Goal: Information Seeking & Learning: Compare options

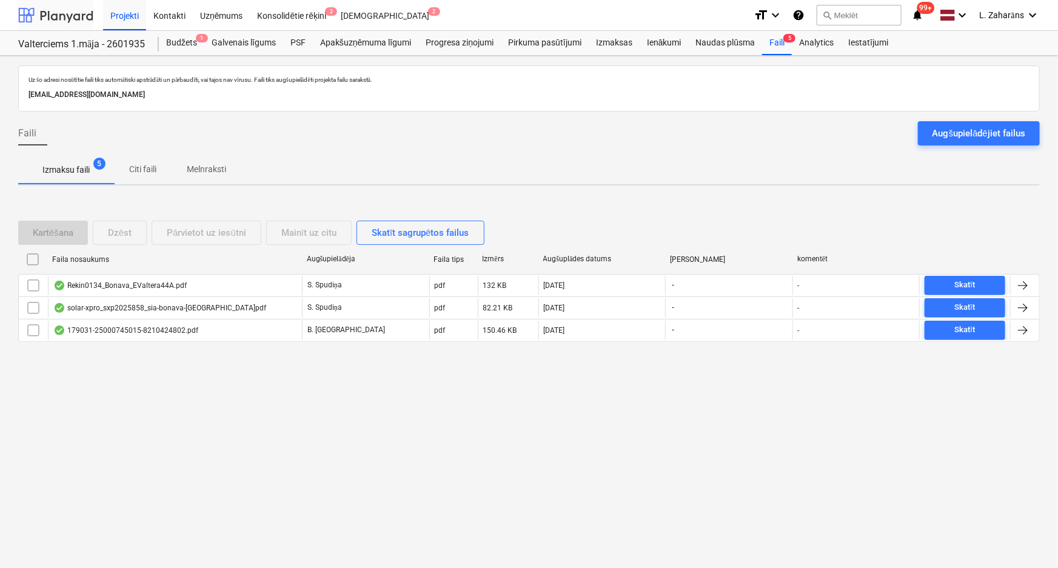
click at [69, 11] on div at bounding box center [55, 15] width 75 height 30
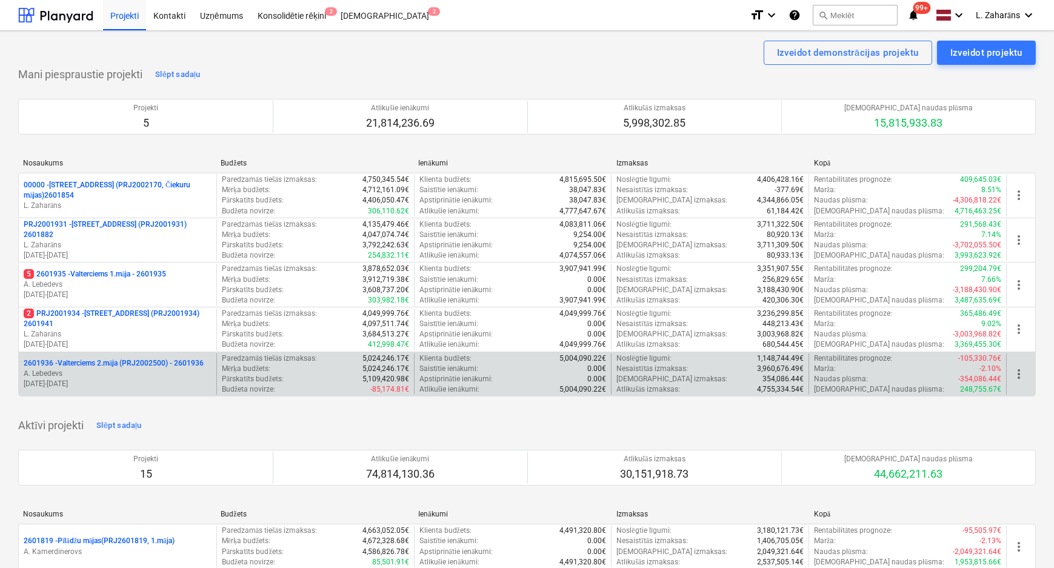
click at [76, 361] on p "2601936 - Valterciems 2.māja (PRJ2002500) - 2601936" at bounding box center [114, 363] width 180 height 10
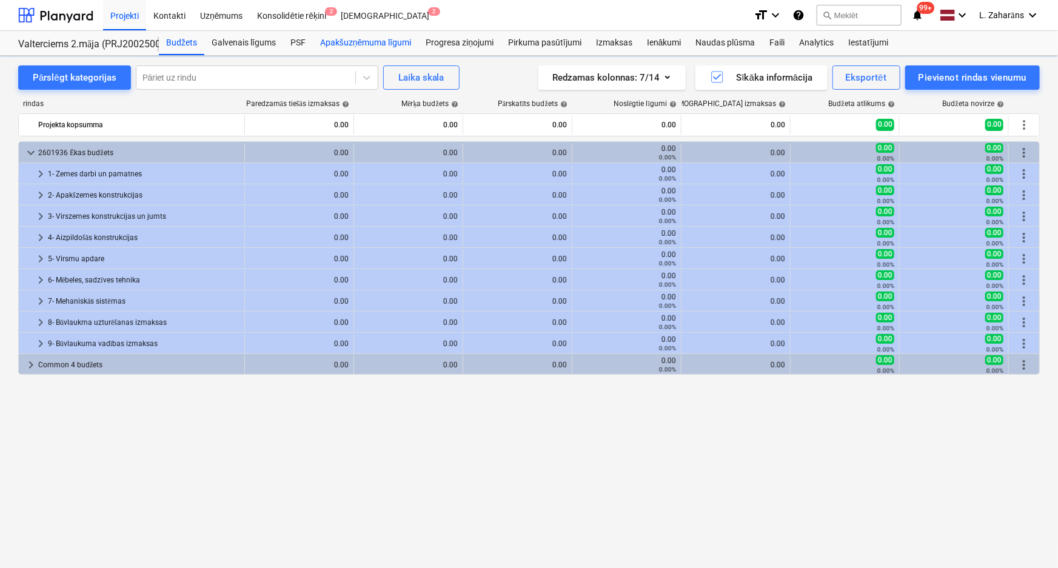
click at [354, 43] on div "Apakšuzņēmuma līgumi" at bounding box center [365, 43] width 105 height 24
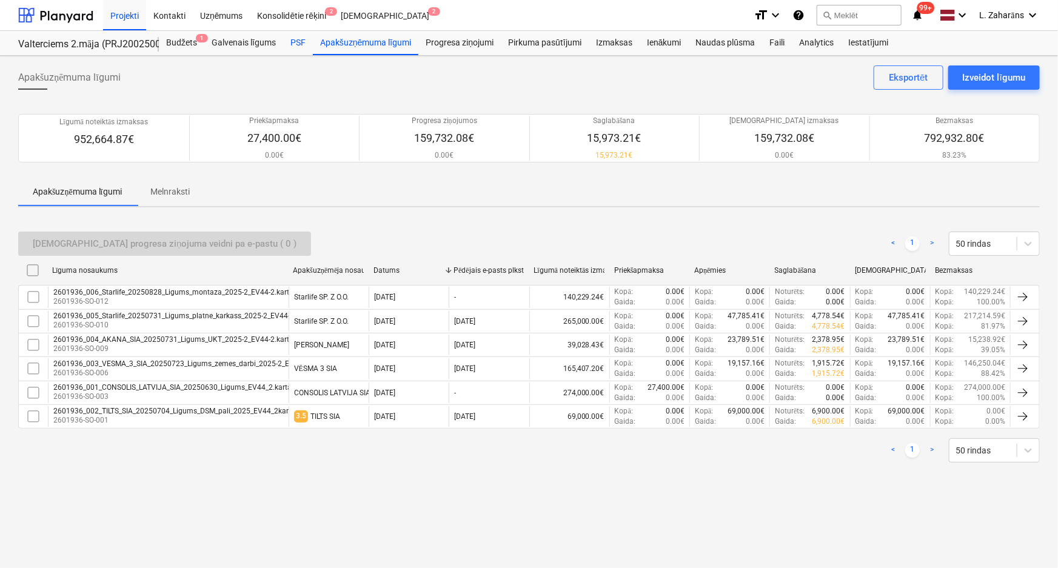
click at [298, 42] on div "PSF" at bounding box center [298, 43] width 30 height 24
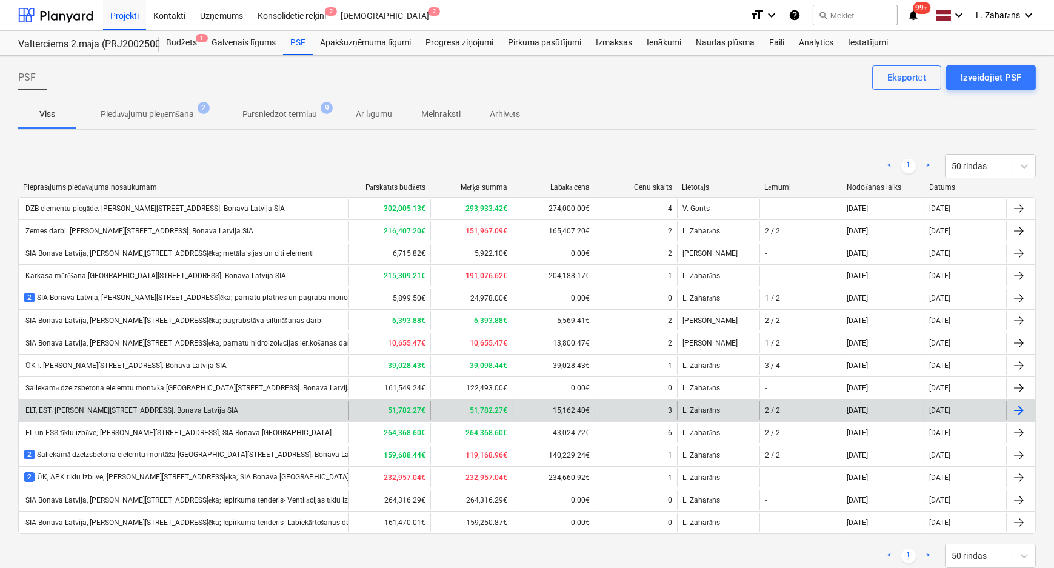
click at [105, 412] on div "ELT, EST. Ēvalda Valtera iela 44, 2.ēka. Bonava Latvija SIA" at bounding box center [131, 410] width 215 height 8
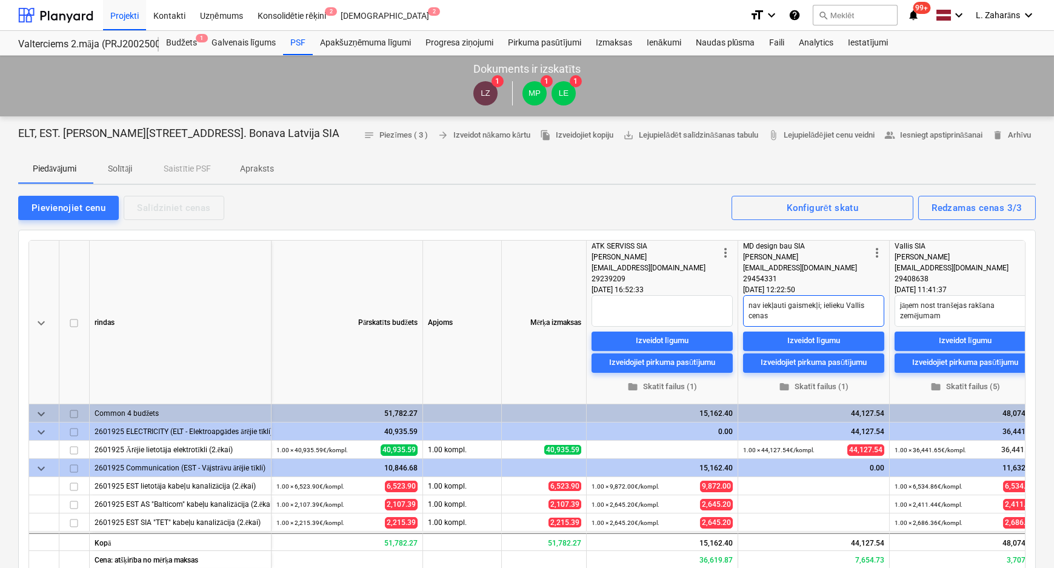
scroll to position [55, 0]
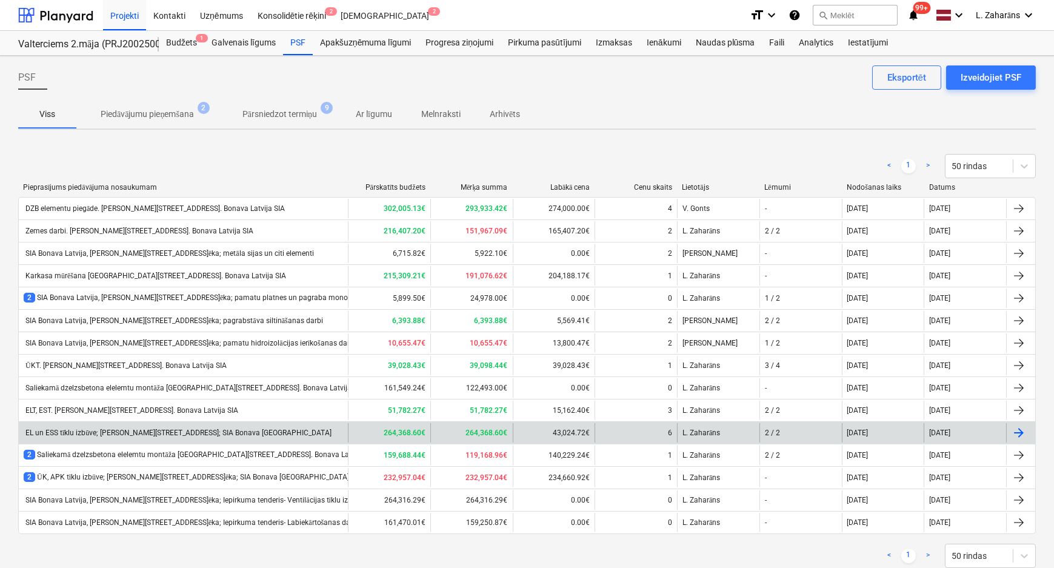
click at [121, 435] on div "EL un ESS tīklu izbūve; Ēvalda Valtera iela 44, 2.ēka; SIA Bonava Latvija" at bounding box center [178, 433] width 308 height 9
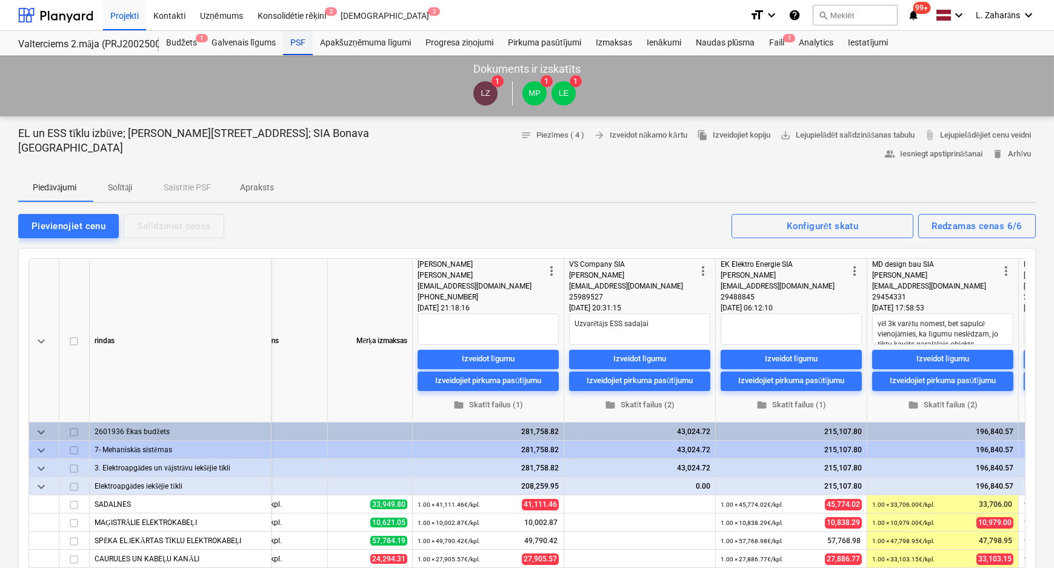
drag, startPoint x: 298, startPoint y: 35, endPoint x: 295, endPoint y: 53, distance: 17.8
click at [298, 35] on div "PSF" at bounding box center [298, 43] width 30 height 24
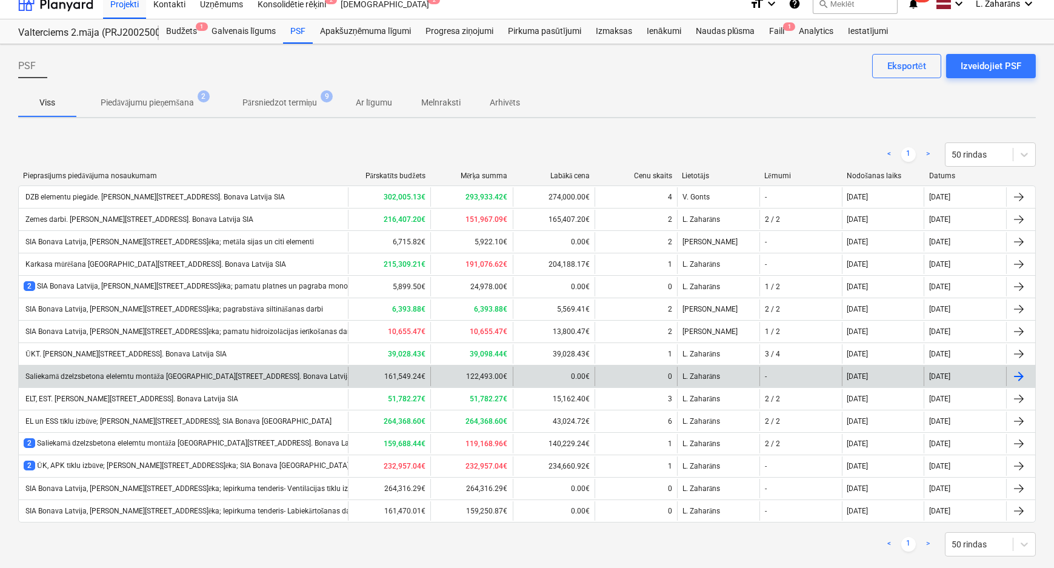
scroll to position [32, 0]
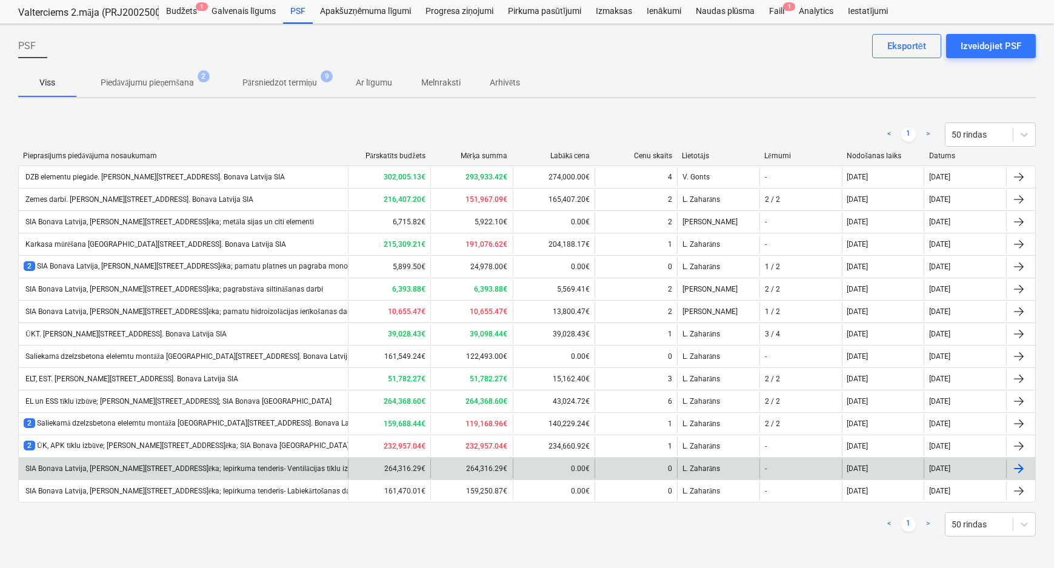
click at [162, 472] on div "SIA Bonava Latvija, Ēvalda Valtera iela 44, 2.ēka; Iepirkuma tenderis- Ventilāc…" at bounding box center [183, 468] width 329 height 19
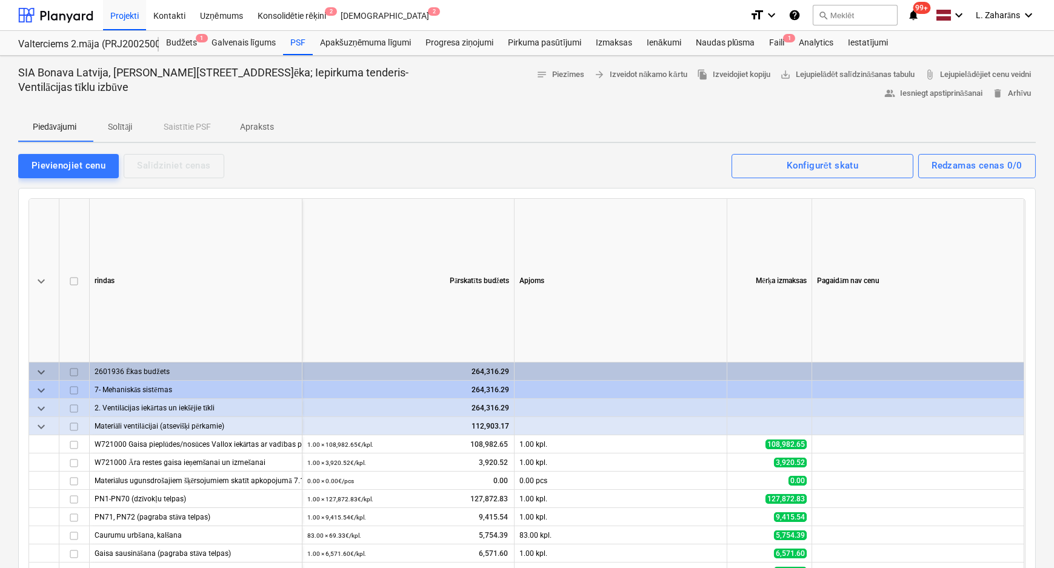
click at [114, 127] on p "Solītāji" at bounding box center [119, 127] width 29 height 13
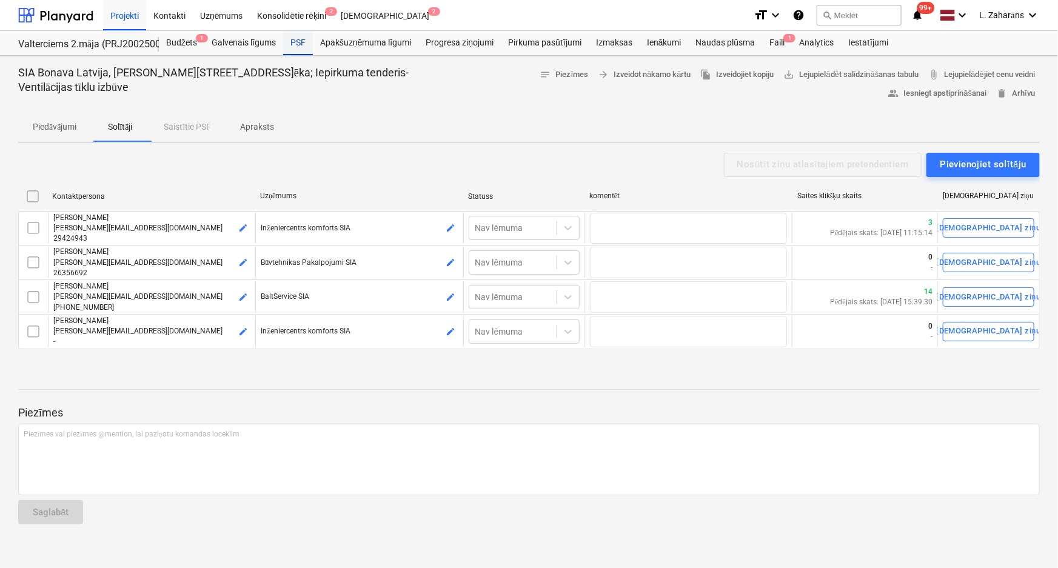
click at [299, 42] on div "PSF" at bounding box center [298, 43] width 30 height 24
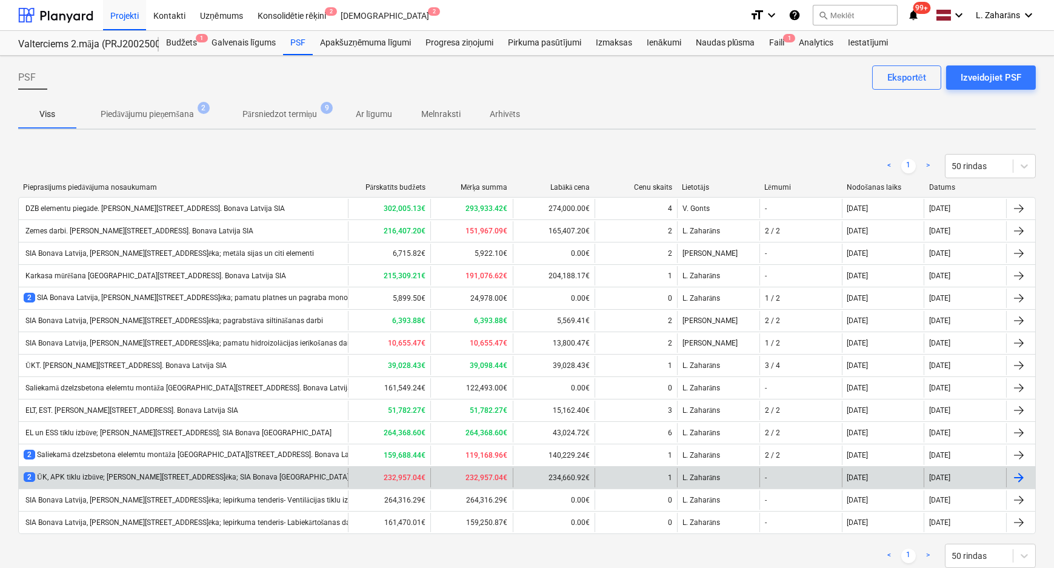
click at [135, 475] on div "2 ŪK, APK tīklu izbūve; Ēvalda Valtera iela 44, 2.ēka; SIA Bonava Latvija" at bounding box center [187, 477] width 326 height 10
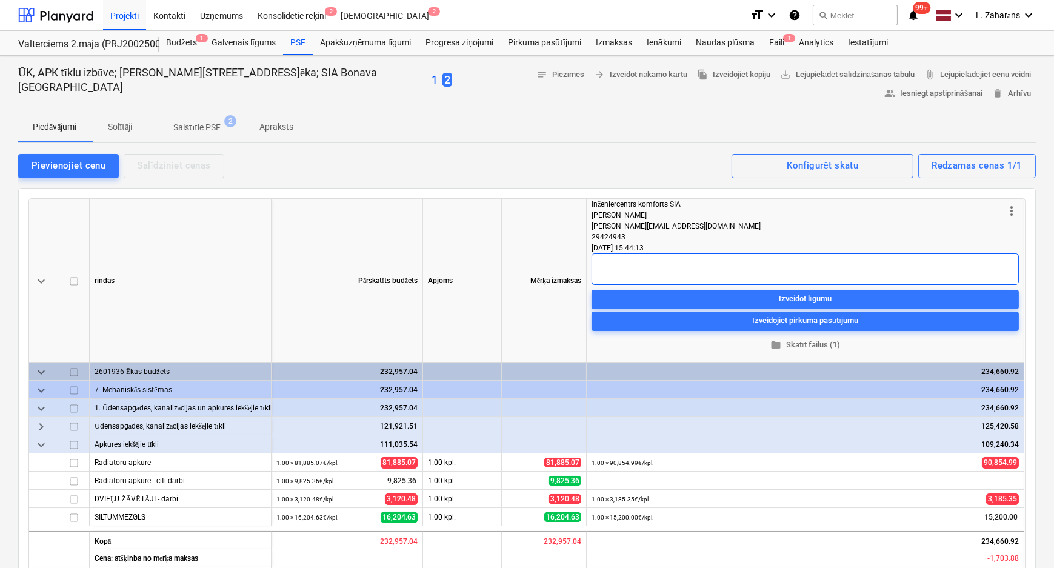
click at [595, 267] on textarea at bounding box center [805, 269] width 427 height 32
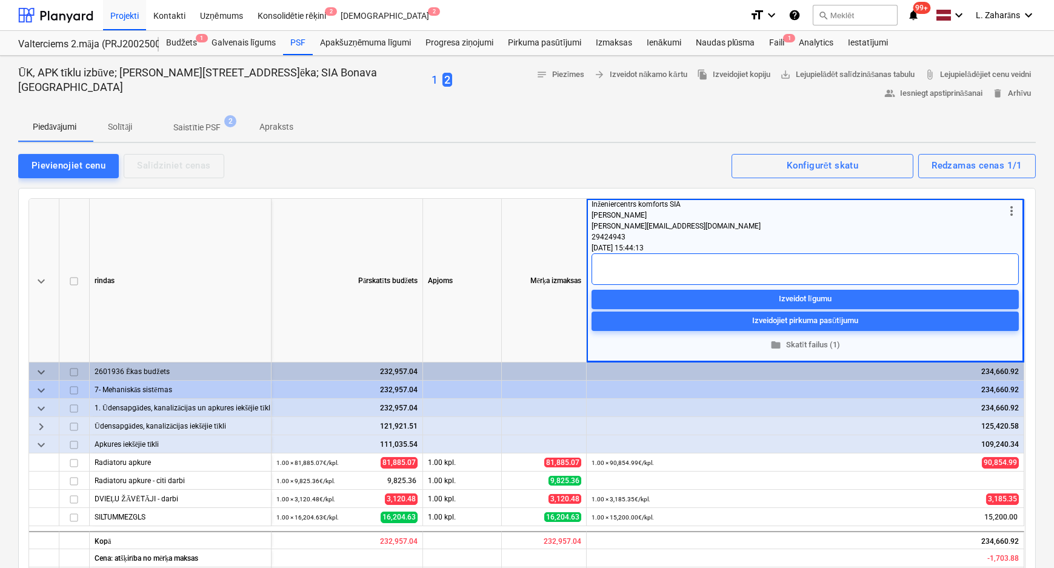
type textarea "x"
type textarea "Pā"
type textarea "x"
type textarea "Pār"
type textarea "x"
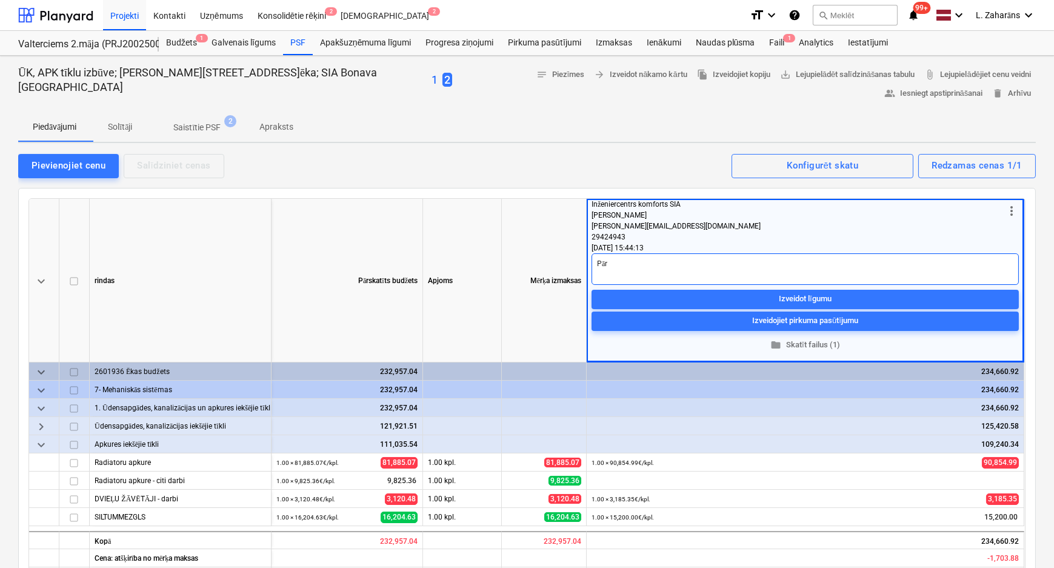
type textarea "Pārr"
type textarea "x"
type textarea "Pārru"
type textarea "x"
type textarea "Pārrun"
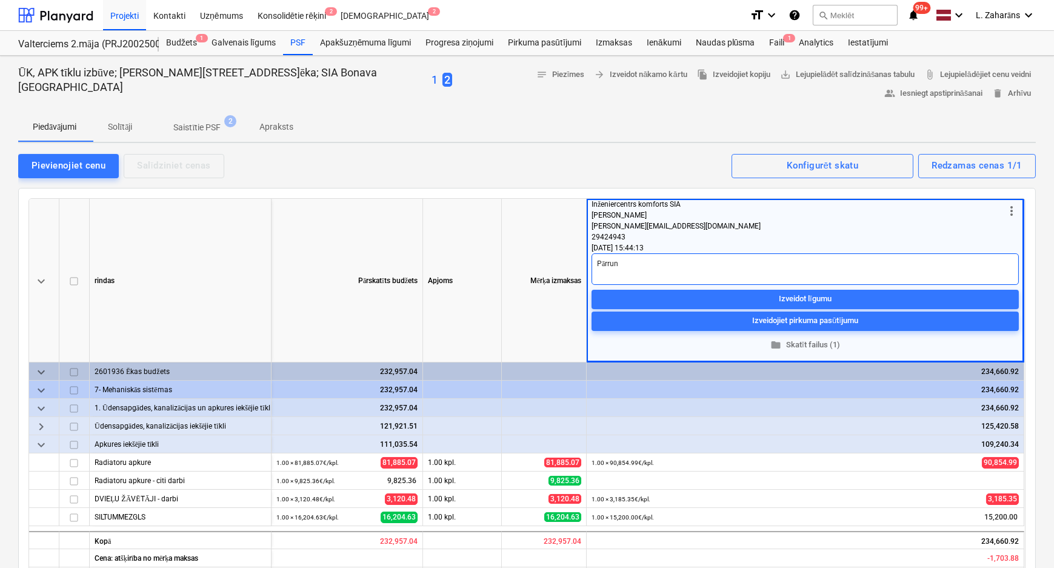
type textarea "x"
type textarea "Pārrunā"
type textarea "x"
type textarea "Pārrunāt"
type textarea "x"
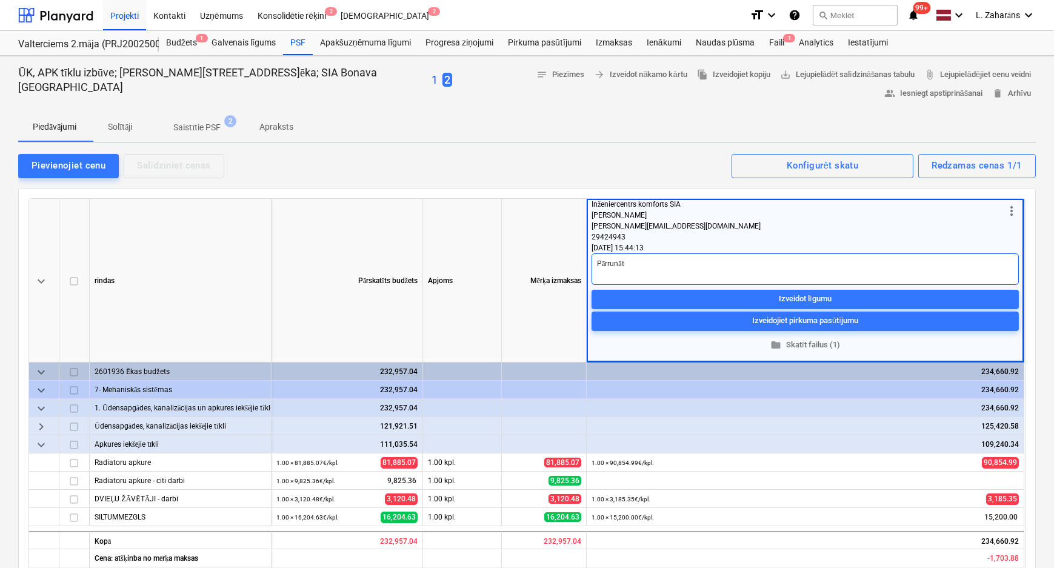
type textarea "Pārrunāt"
type textarea "x"
type textarea "Pārrunāt a"
type textarea "x"
type textarea "Pārrunāt ar"
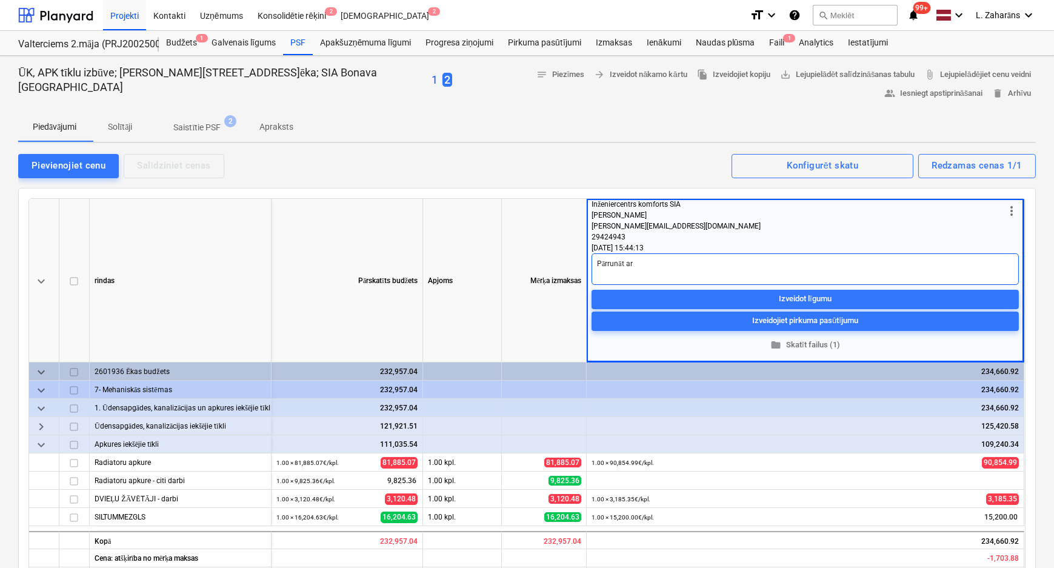
type textarea "x"
type textarea "Pārrunāt ar"
type textarea "x"
type textarea "Pārrunāt ar v"
type textarea "x"
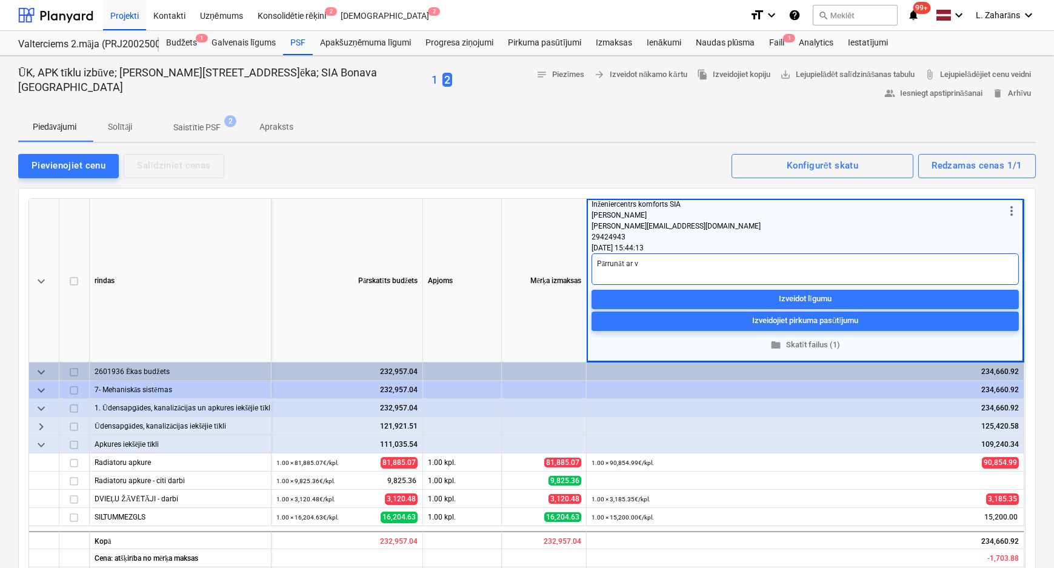
type textarea "Pārrunāt ar vi"
type textarea "x"
type textarea "Pārrunāt ar vis"
type textarea "x"
type textarea "Pārrunāt ar visi"
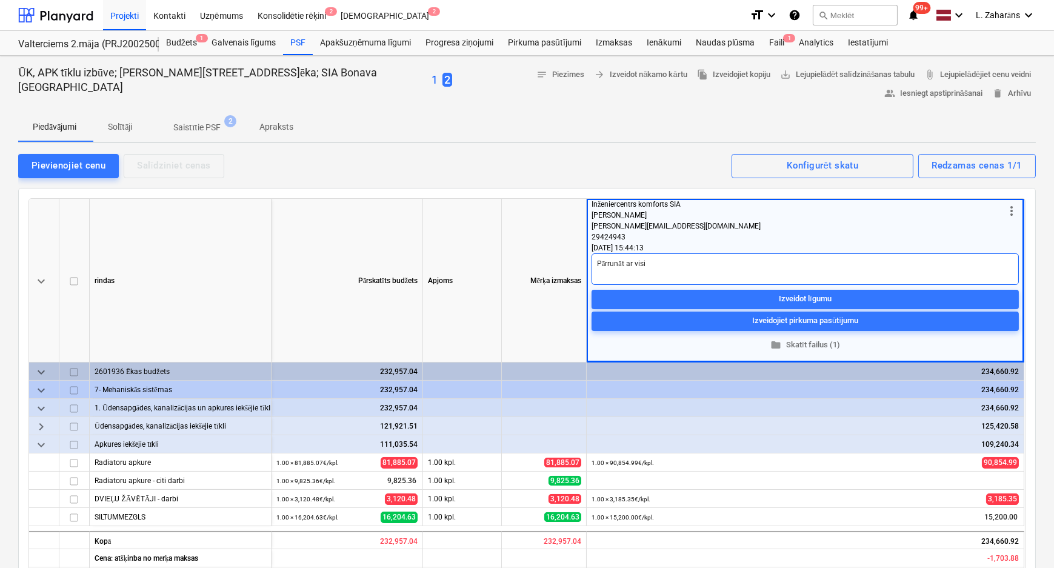
type textarea "x"
type textarea "Pārrunāt ar visie"
type textarea "x"
type textarea "Pārrunāt ar visiem"
type textarea "x"
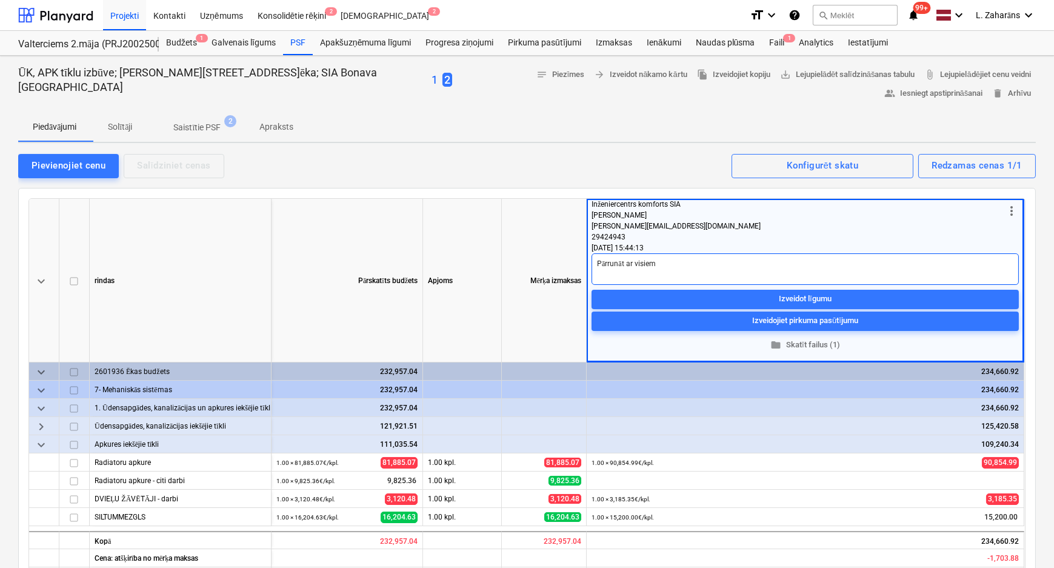
type textarea "Pārrunāt ar visiem"
type textarea "x"
type textarea "Pārrunāt ar visiem"
type textarea "x"
type textarea "Pārrunāt ar visiem:"
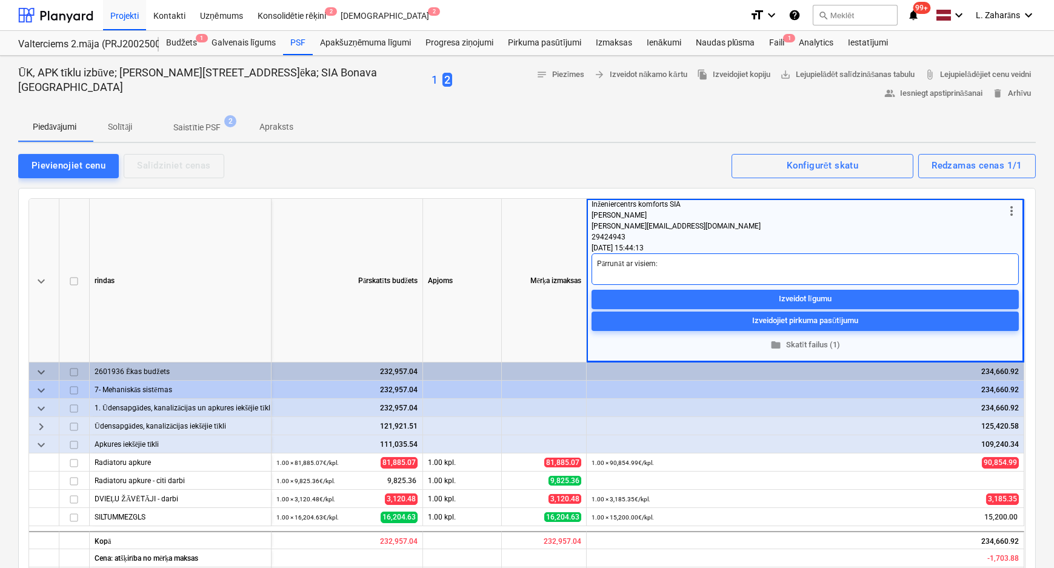
type textarea "x"
type textarea "Pārrunāt ar visiem:"
type textarea "x"
type textarea "Pārrunāt ar visiem: I"
type textarea "x"
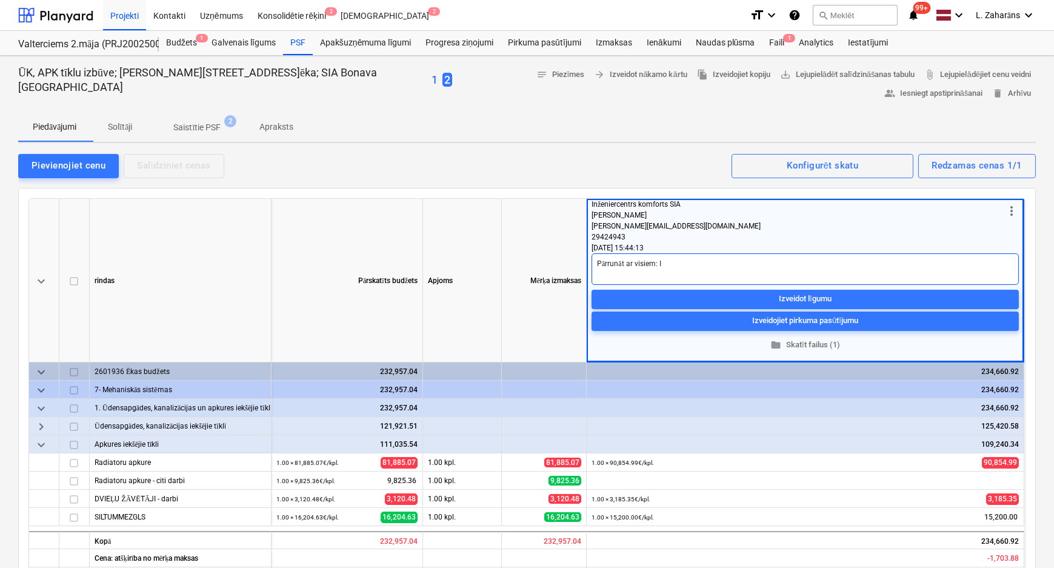
type textarea "Pārrunāt ar visiem: In"
type textarea "x"
type textarea "Pārrunāt ar visiem: Inf"
type textarea "x"
type textarea "Pārrunāt ar visiem: Infi"
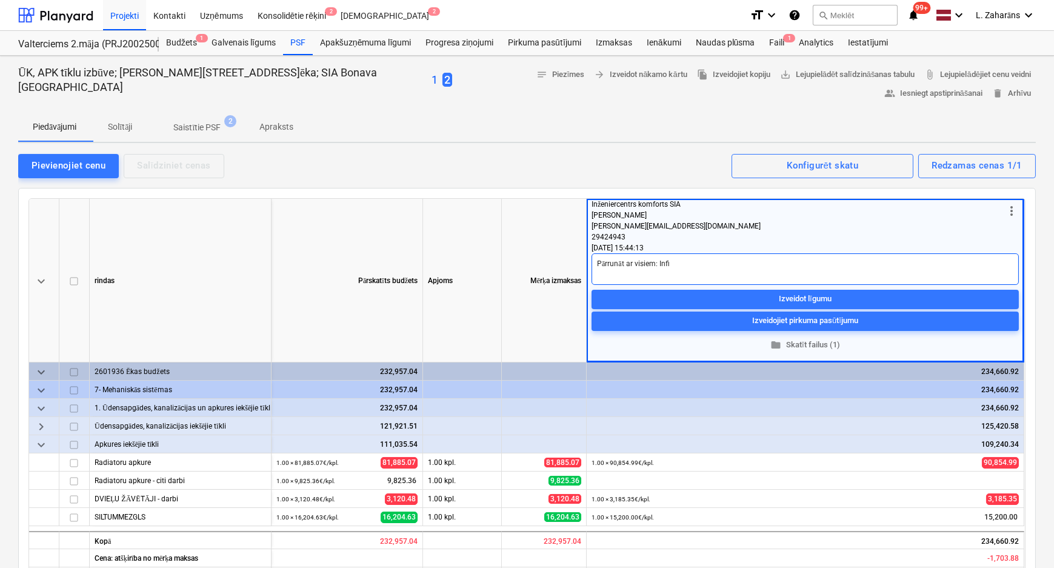
type textarea "x"
type textarea "Pārrunāt ar visiem: Infin"
type textarea "x"
type textarea "Pārrunāt ar visiem: Infini"
type textarea "x"
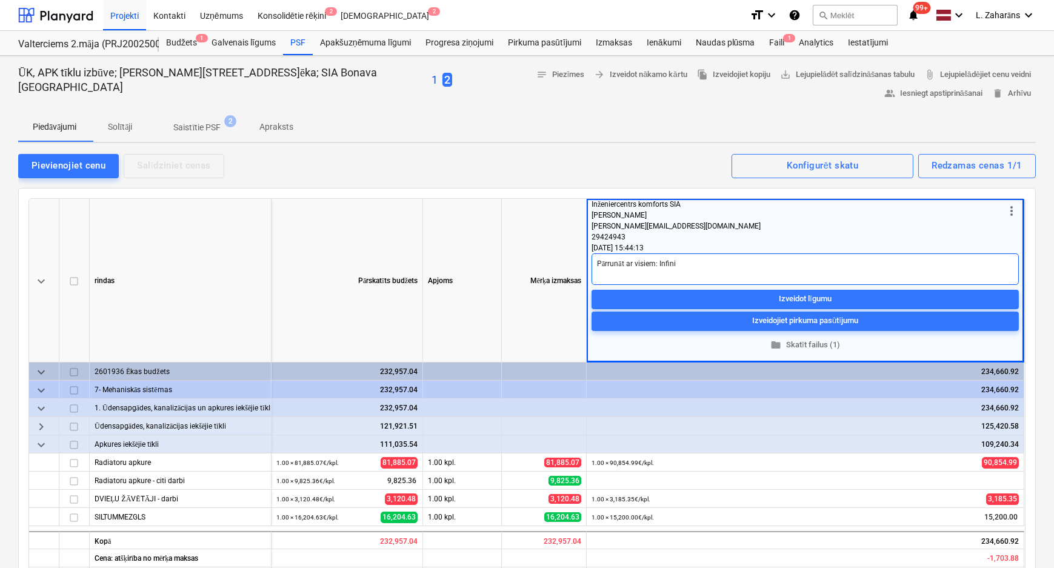
type textarea "Pārrunāt ar visiem: Infinit"
type textarea "x"
type textarea "Pārrunāt ar visiem: Infinitu"
type textarea "x"
type textarea "Pārrunāt ar visiem: Infinit"
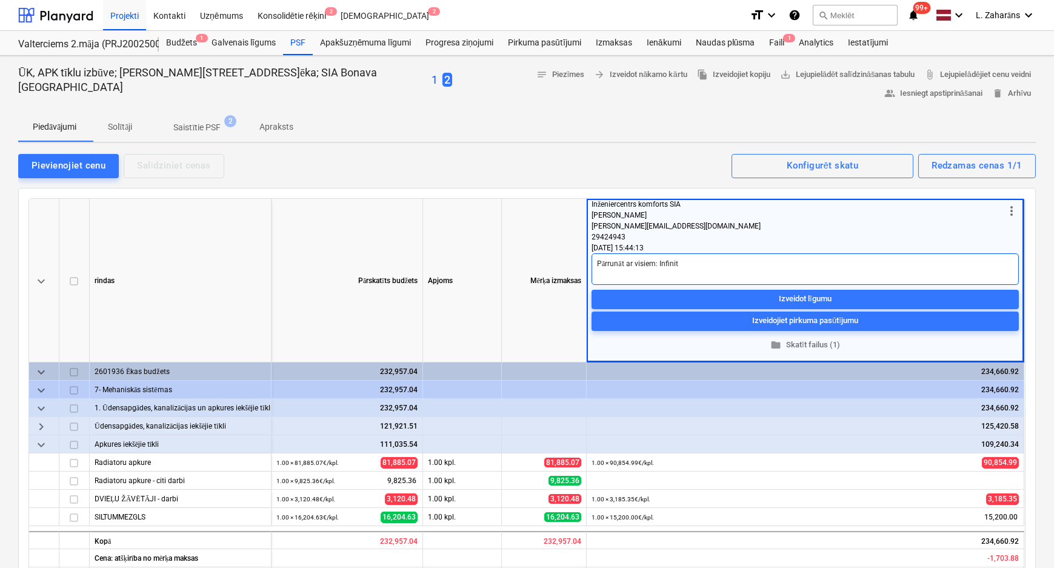
type textarea "x"
type textarea "Pārrunāt ar visiem: Infinity"
type textarea "x"
type textarea "Pārrunāt ar visiem: Infinity"
type textarea "x"
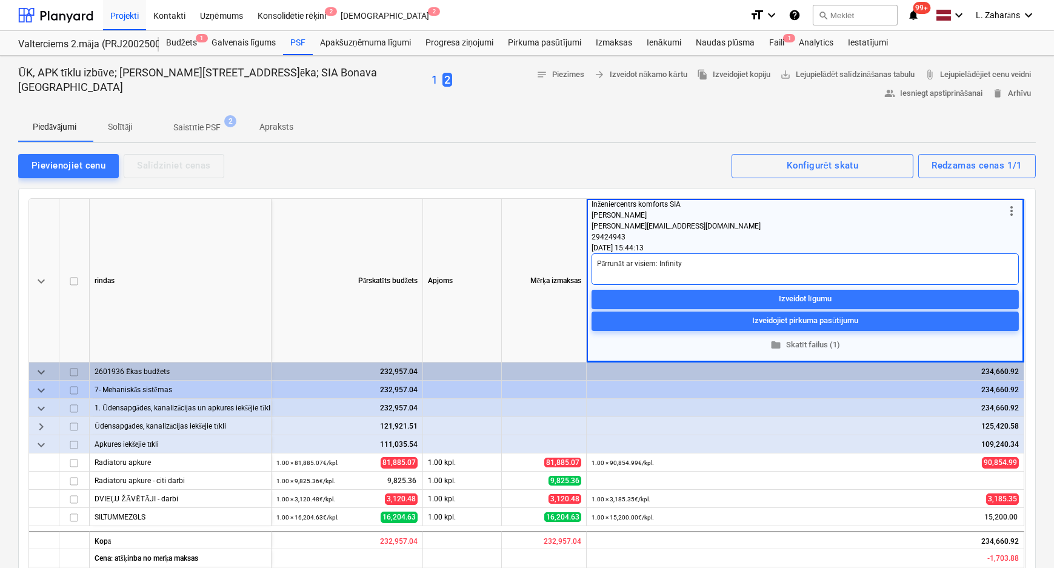
type textarea "Pārrunāt ar visiem: Infinity f"
type textarea "x"
type textarea "Pārrunāt ar visiem: Infinity fi"
type textarea "x"
type textarea "Pārrunāt ar visiem: Infinity fil"
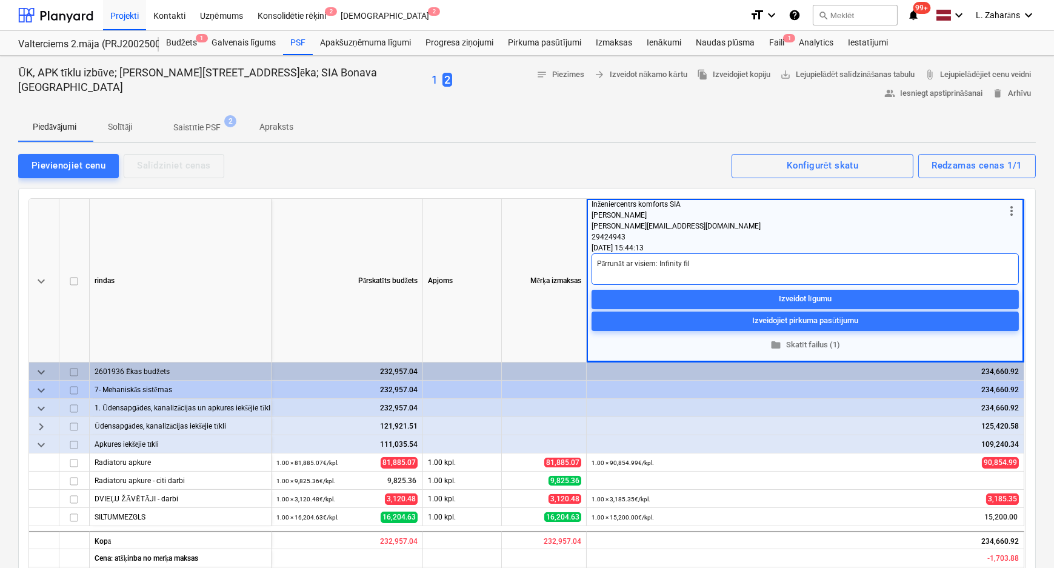
type textarea "x"
type textarea "Pārrunāt ar visiem: Infinity filt"
type textarea "x"
type textarea "Pārrunāt ar visiem: Infinity filtr"
type textarea "x"
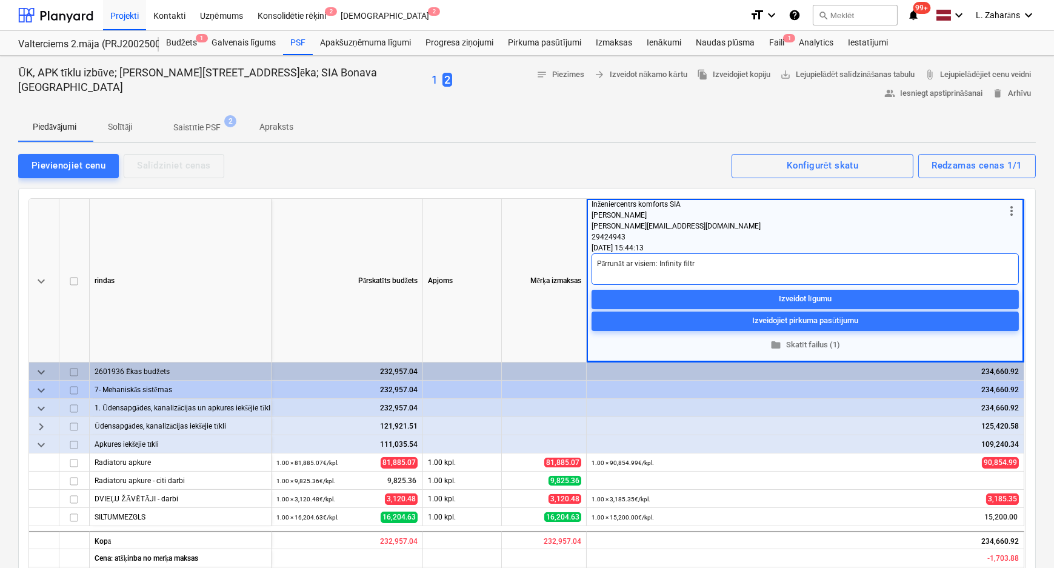
type textarea "Pārrunāt ar visiem: Infinity filtrs"
click at [655, 265] on textarea "Pārrunāt ar visiem: Infinity filtrs" at bounding box center [805, 269] width 427 height 32
type textarea "x"
type textarea "Pārrunāt ar visiem : Infinity filtrs"
type textarea "x"
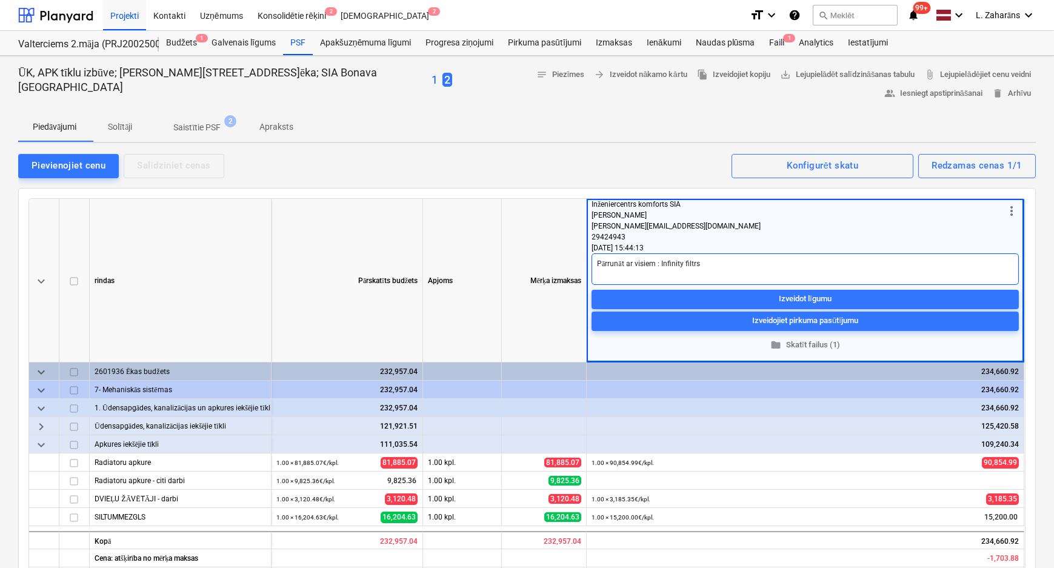
type textarea "Pārrunāt ar visiem k: Infinity filtrs"
type textarea "x"
type textarea "Pārrunāt ar visiem ka: Infinity filtrs"
type textarea "x"
type textarea "Pārrunāt ar visiem kas: Infinity filtrs"
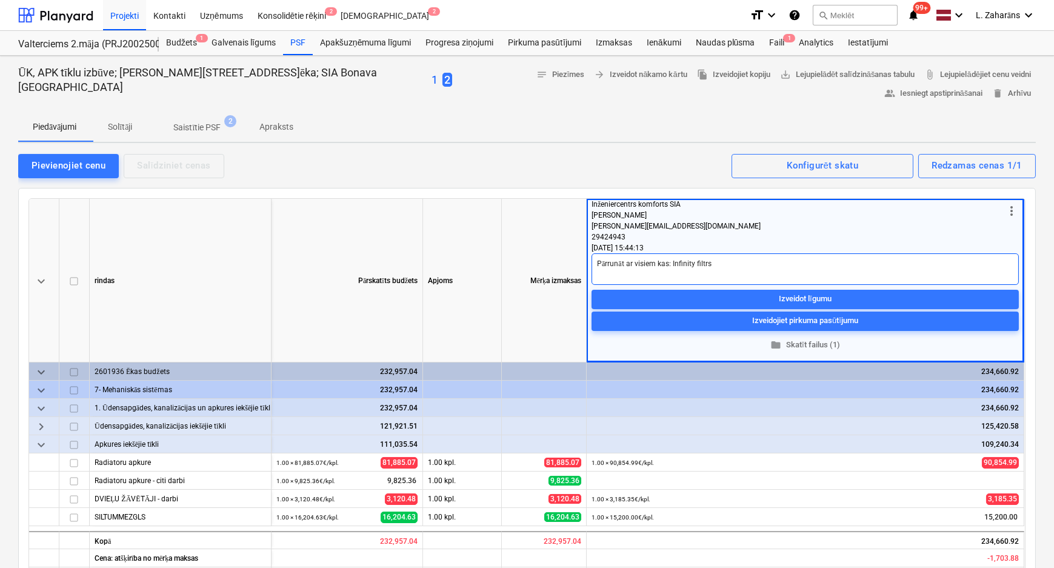
type textarea "x"
type textarea "Pārrunāt ar visiem kas : Infinity filtrs"
type textarea "x"
type textarea "Pārrunāt ar visiem kas i: Infinity filtrs"
type textarea "x"
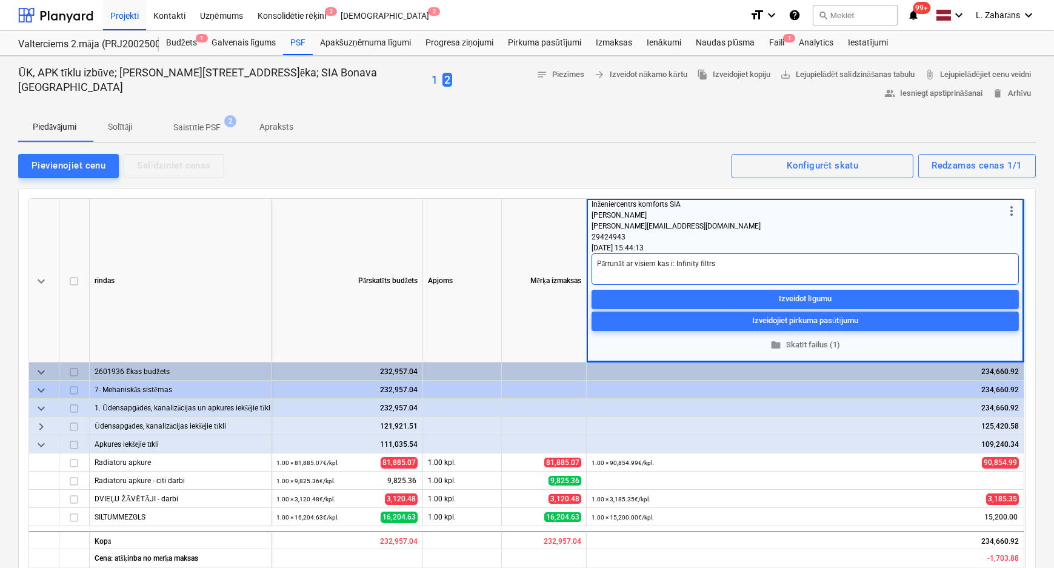
type textarea "Pārrunāt ar visiem kas ir: Infinity filtrs"
type textarea "x"
type textarea "Pārrunāt ar visiem kas ir/: Infinity filtrs"
type textarea "x"
type textarea "Pārrunāt ar visiem kas ir/ : Infinity filtrs"
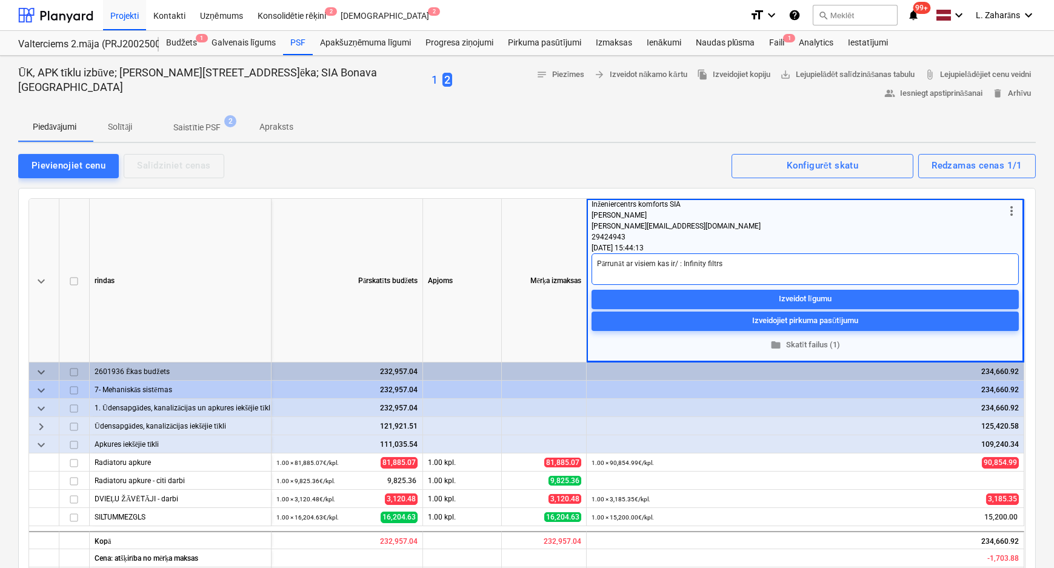
type textarea "x"
type textarea "Pārrunāt ar visiem kas ir/ n: Infinity filtrs"
type textarea "x"
type textarea "Pārrunāt ar visiem kas ir/ na: Infinity filtrs"
type textarea "x"
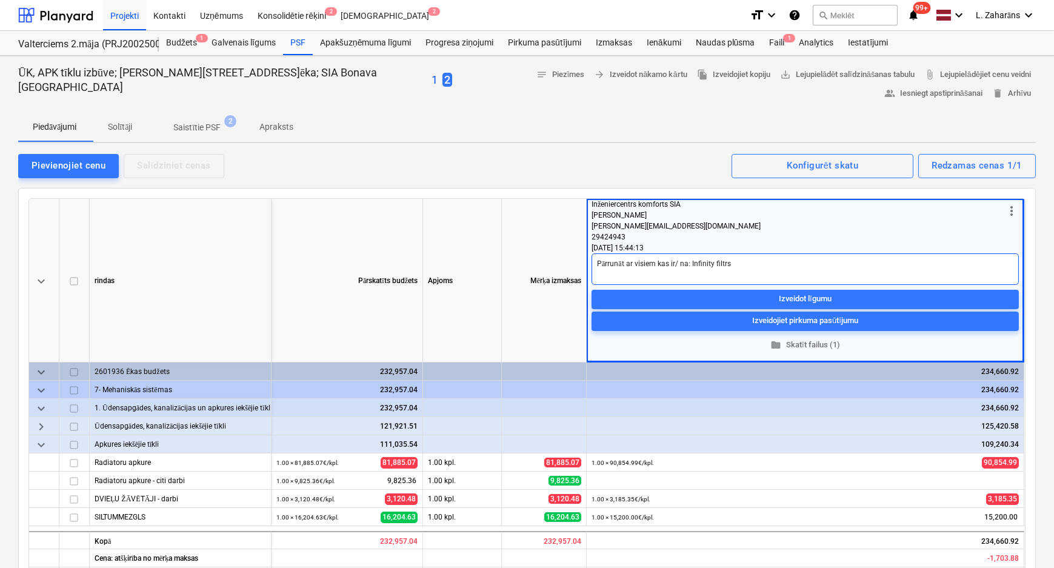
type textarea "Pārrunāt ar visiem kas ir/ nav: Infinity filtrs"
click at [735, 263] on textarea "Pārrunāt ar visiem kas ir/ nav: Infinity filtrs" at bounding box center [805, 269] width 427 height 32
type textarea "x"
type textarea "Pārrunāt ar visiem kas ir/ nav: Infinity filtrs;"
type textarea "x"
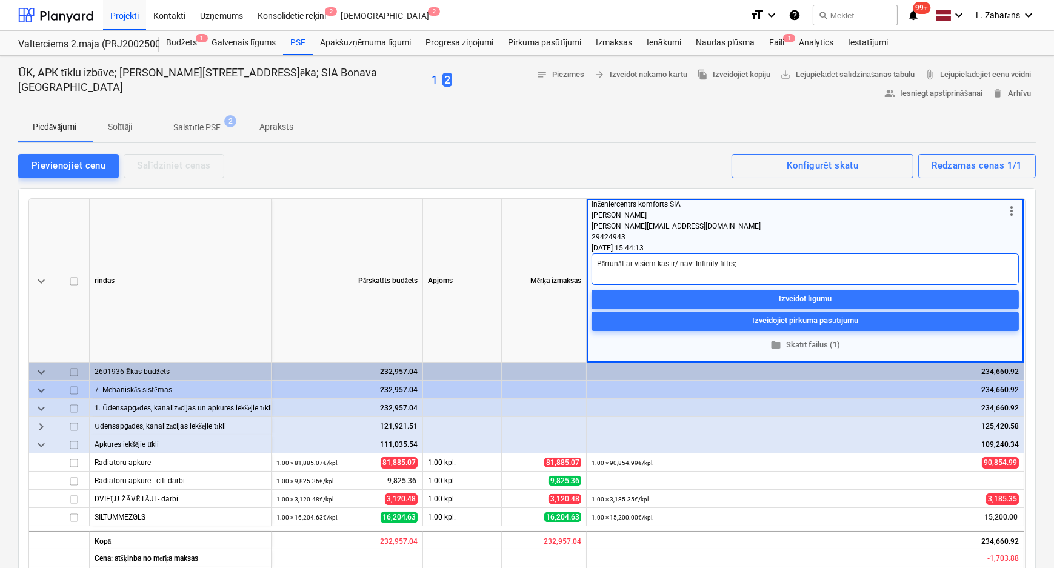
type textarea "Pārrunāt ar visiem kas ir/ nav: Infinity filtrs;"
type textarea "x"
type textarea "Pārrunāt ar visiem kas ir/ nav: Infinity filtrs; t"
type textarea "x"
type textarea "Pārrunāt ar visiem kas ir/ nav: Infinity filtrs; tr"
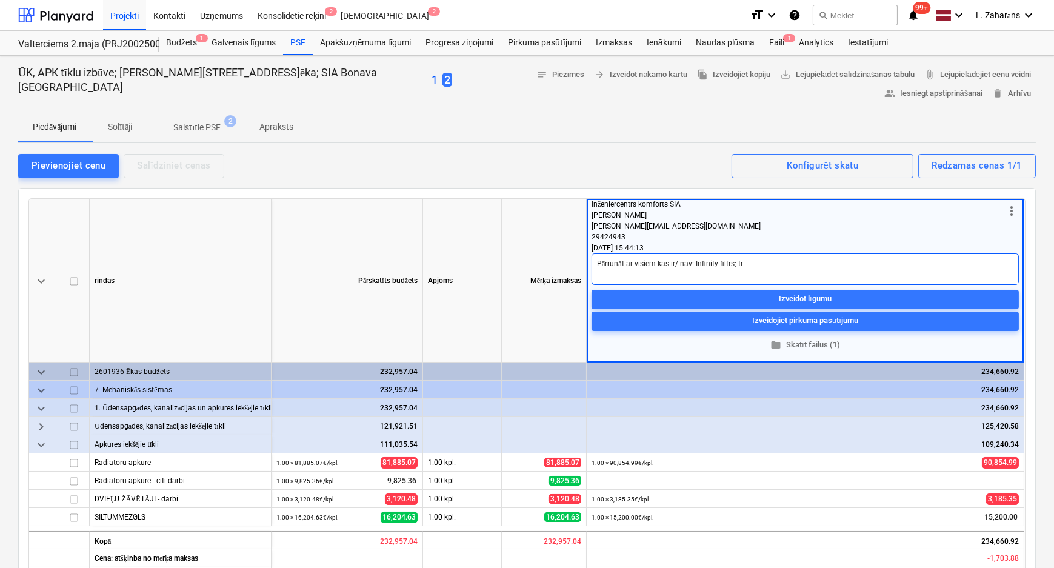
type textarea "x"
type textarea "Pārrunāt ar visiem kas ir/ nav: Infinity filtrs; tra"
type textarea "x"
type textarea "Pārrunāt ar visiem kas ir/ nav: Infinity filtrs; trap"
type textarea "x"
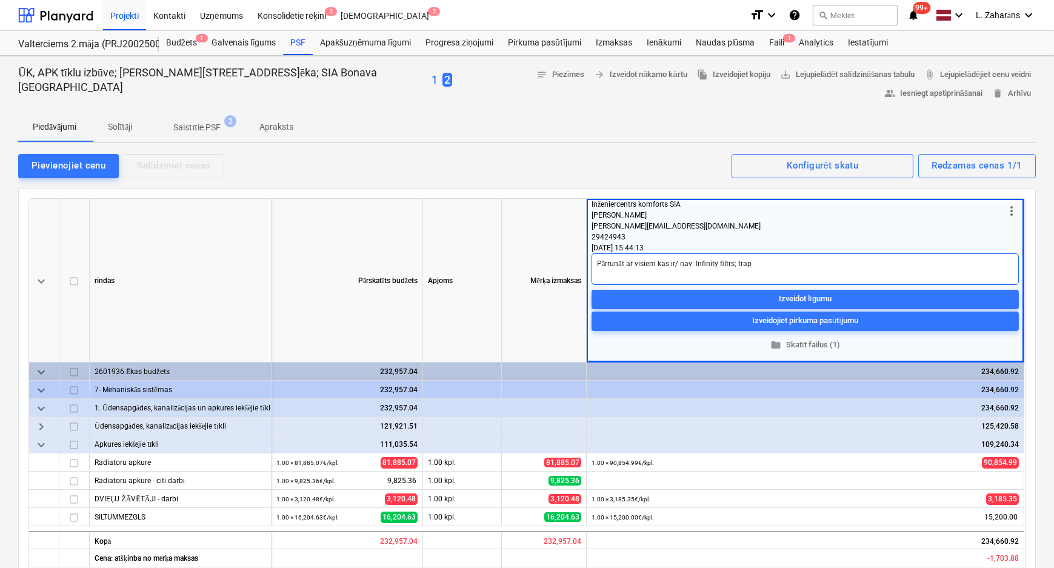
type textarea "Pārrunāt ar visiem kas ir/ nav: Infinity filtrs; trapi"
type textarea "x"
type textarea "Pārrunāt ar visiem kas ir/ nav: Infinity filtrs; trapi;"
type textarea "x"
type textarea "Pārrunāt ar visiem kas ir/ nav: Infinity filtrs; trapi;"
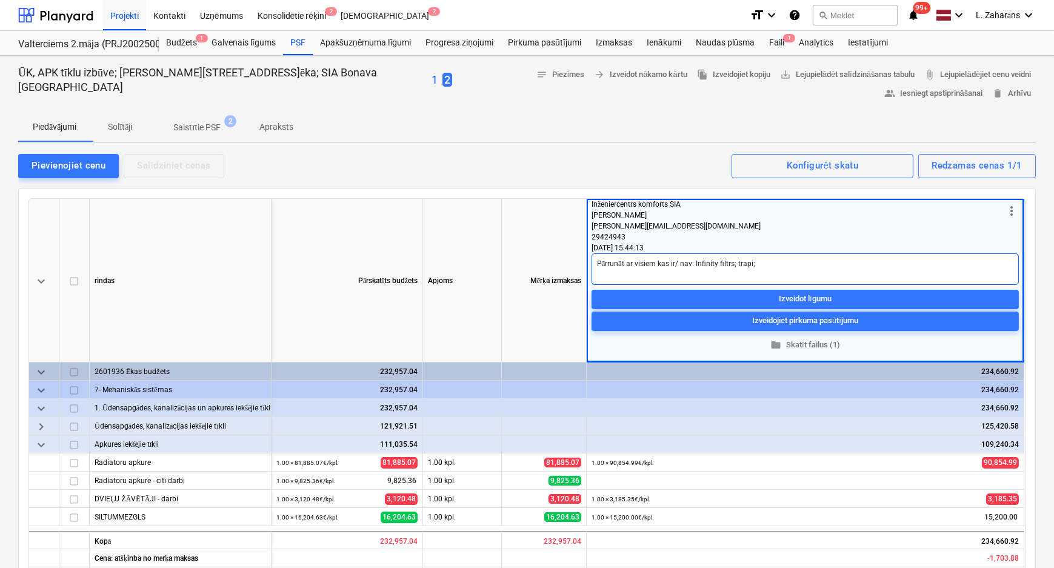
type textarea "x"
type textarea "Pārrunāt ar visiem kas ir/ nav: Infinity filtrs; trapi; š"
type textarea "x"
type textarea "Pārrunāt ar visiem kas ir/ nav: Infinity filtrs; trapi; št"
type textarea "x"
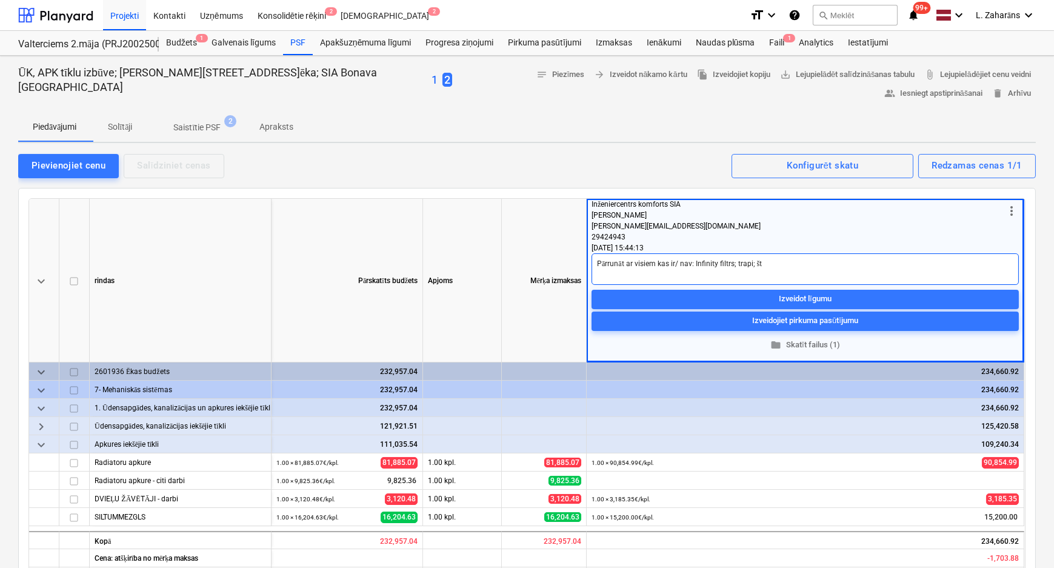
type textarea "Pārrunāt ar visiem kas ir/ nav: Infinity filtrs; trapi; što"
type textarea "x"
type textarea "Pārrunāt ar visiem kas ir/ nav: Infinity filtrs; trapi; štob"
type textarea "x"
type textarea "Pārrunāt ar visiem kas ir/ nav: Infinity filtrs; trapi; štobe"
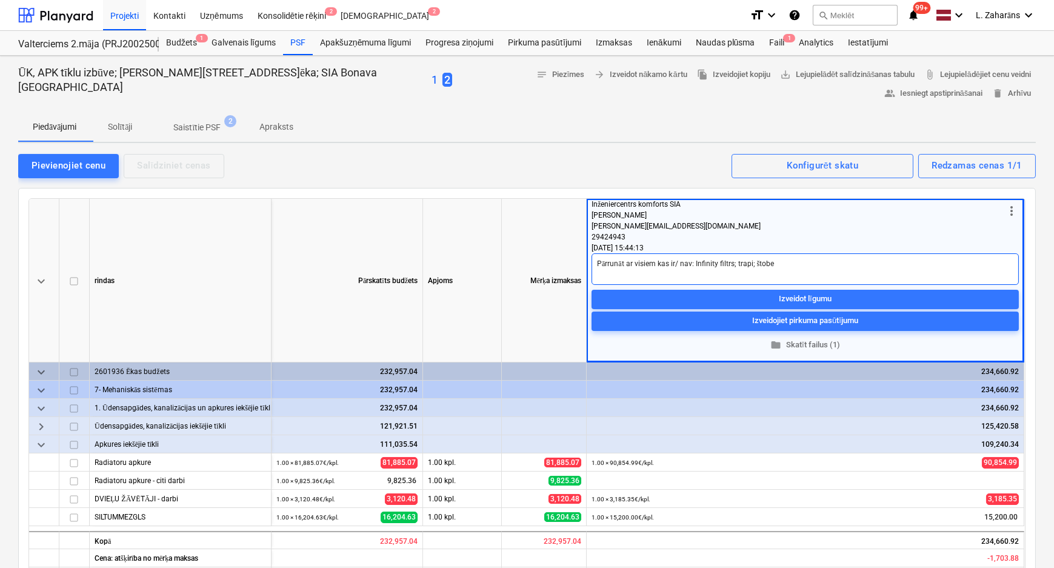
type textarea "x"
type textarea "Pārrunāt ar visiem kas ir/ nav: Infinity filtrs; trapi; štobes"
type textarea "x"
type textarea "Pārrunāt ar visiem kas ir/ nav: Infinity filtrs; trapi; štobes"
type textarea "x"
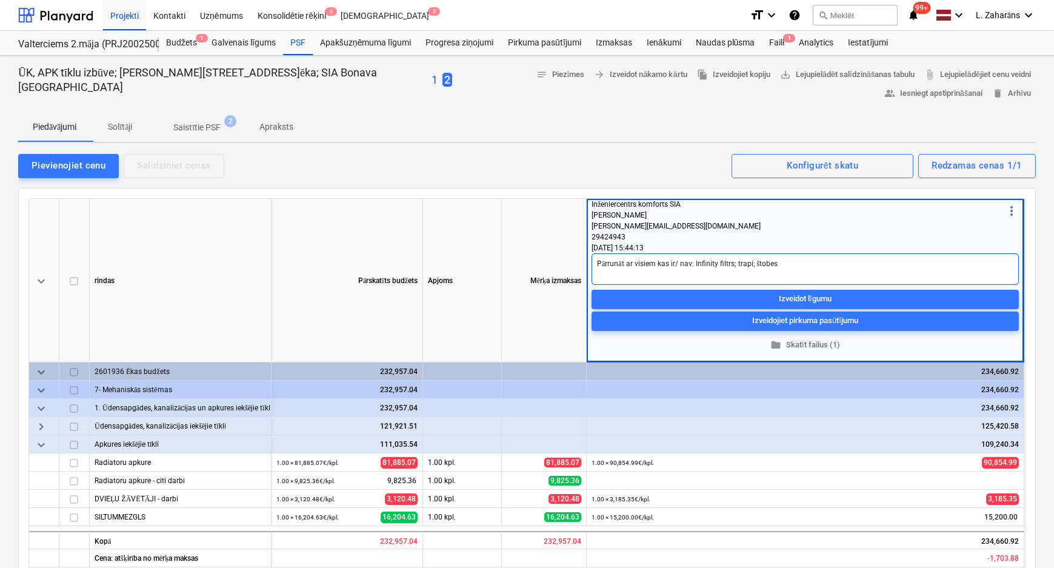
type textarea "Pārrunāt ar visiem kas ir/ nav: Infinity filtrs; trapi; štobes u"
type textarea "x"
type textarea "Pārrunāt ar visiem kas ir/ nav: Infinity filtrs; trapi; štobes un"
type textarea "x"
type textarea "Pārrunāt ar visiem kas ir/ nav: Infinity filtrs; trapi; štobes un"
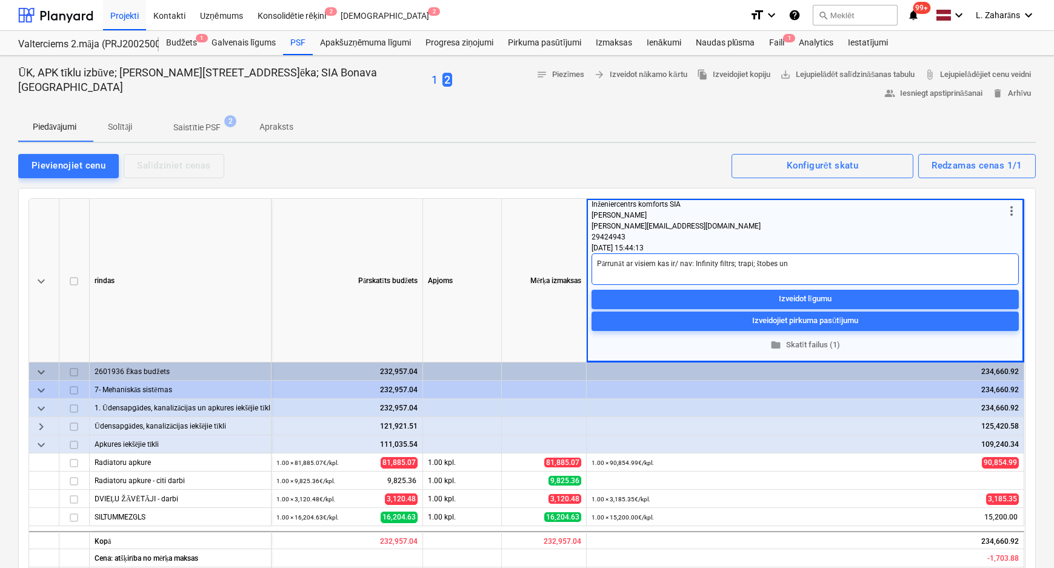
type textarea "x"
type textarea "Pārrunāt ar visiem kas ir/ nav: Infinity filtrs; trapi; štobes un c"
type textarea "x"
type textarea "Pārrunāt ar visiem kas ir/ nav: Infinity filtrs; trapi; štobes un ca"
type textarea "x"
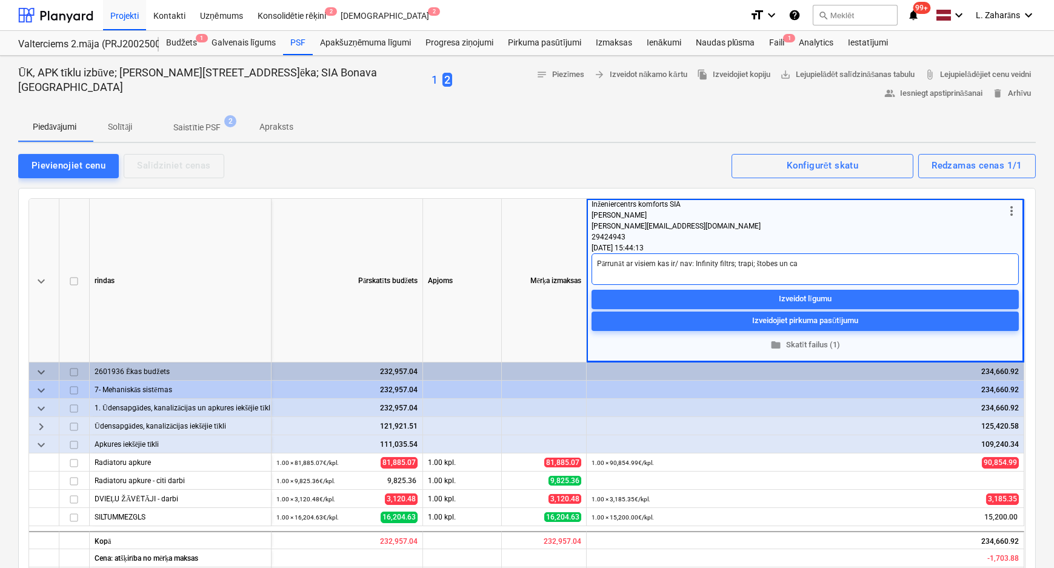
type textarea "Pārrunāt ar visiem kas ir/ nav: Infinity filtrs; trapi; štobes un cau"
type textarea "x"
type textarea "Pārrunāt ar visiem kas ir/ nav: Infinity filtrs; trapi; štobes un caur"
type textarea "x"
type textarea "Pārrunāt ar visiem kas ir/ nav: Infinity filtrs; trapi; štobes un cauru"
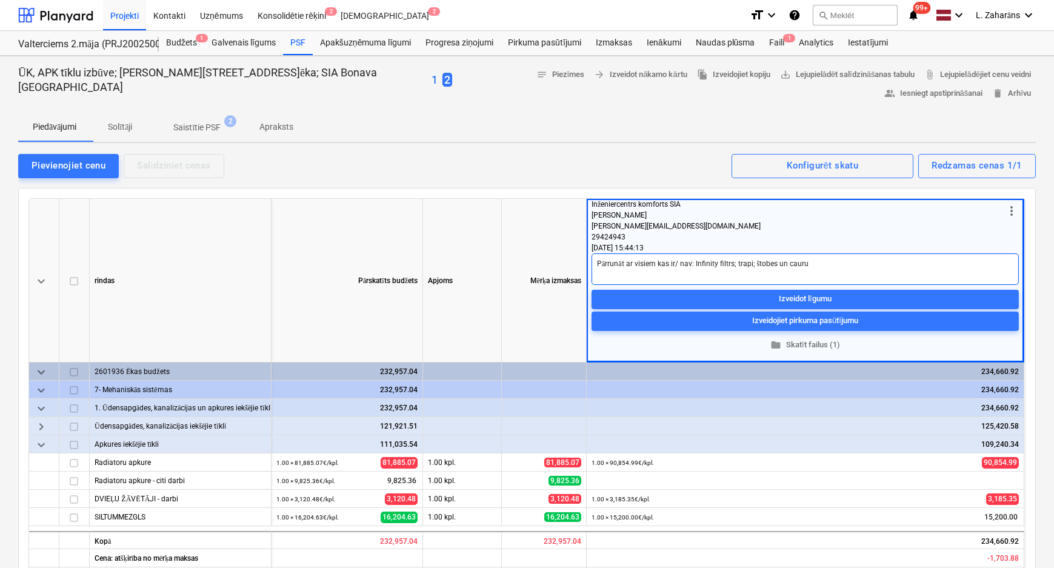
type textarea "x"
type textarea "Pārrunāt ar visiem kas ir/ nav: Infinity filtrs; trapi; štobes un caurum"
type textarea "x"
type textarea "Pārrunāt ar visiem kas ir/ nav: Infinity filtrs; trapi; štobes un caurumi"
type textarea "x"
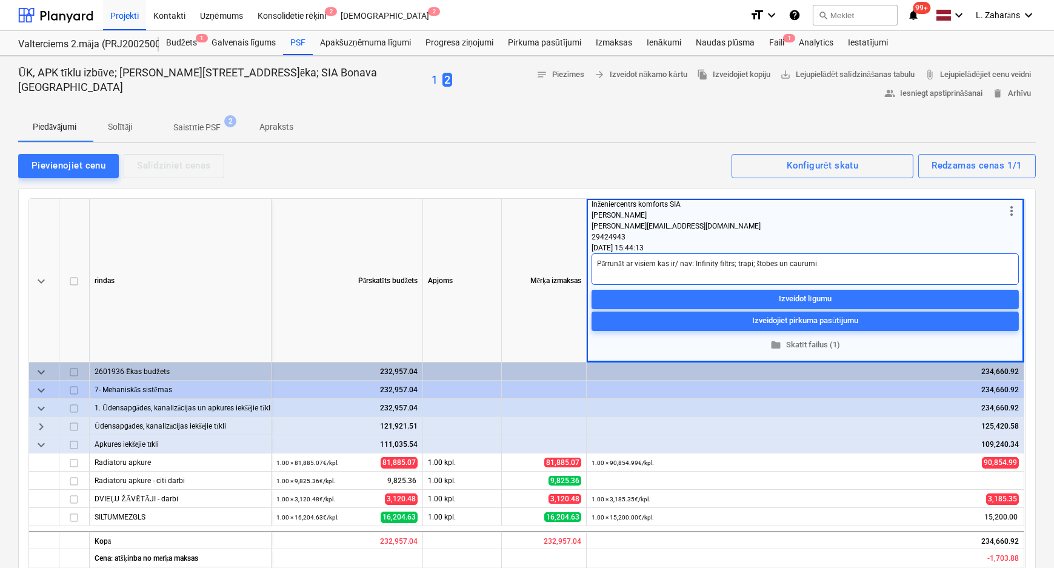
type textarea "Pārrunāt ar visiem kas ir/ nav: Infinity filtrs; trapi; štobes un caurumi;"
type textarea "x"
type textarea "Pārrunāt ar visiem kas ir/ nav: Infinity filtrs; trapi; štobes un caurumi;"
type textarea "x"
type textarea "Pārrunāt ar visiem kas ir/ nav: Infinity filtrs; trapi; štobes un caurumi; v"
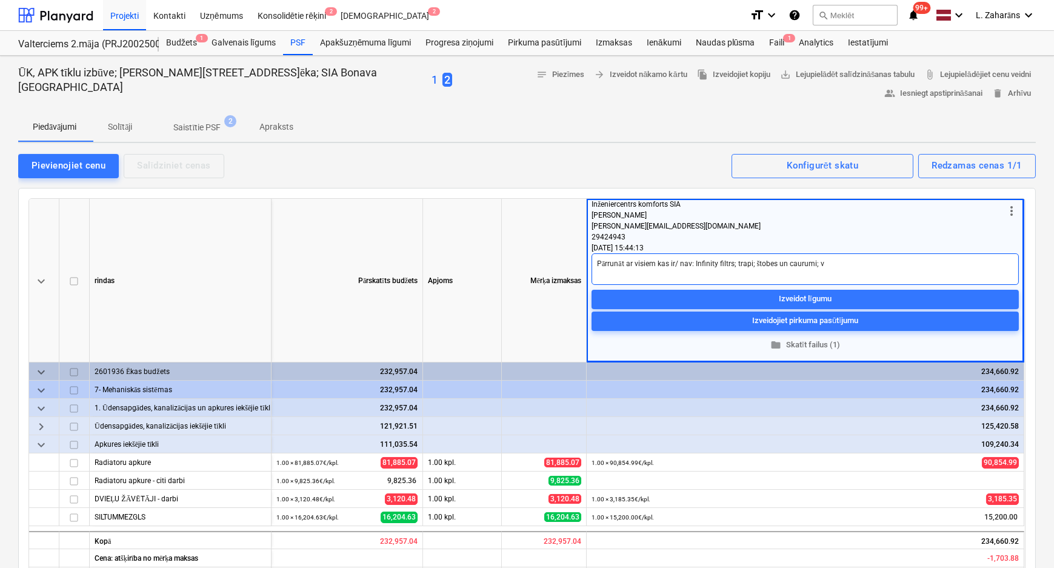
type textarea "x"
type textarea "Pārrunāt ar visiem kas ir/ nav: Infinity filtrs; trapi; štobes un caurumi; va"
type textarea "x"
type textarea "Pārrunāt ar visiem kas ir/ nav: Infinity filtrs; trapi; štobes un caurumi; van"
type textarea "x"
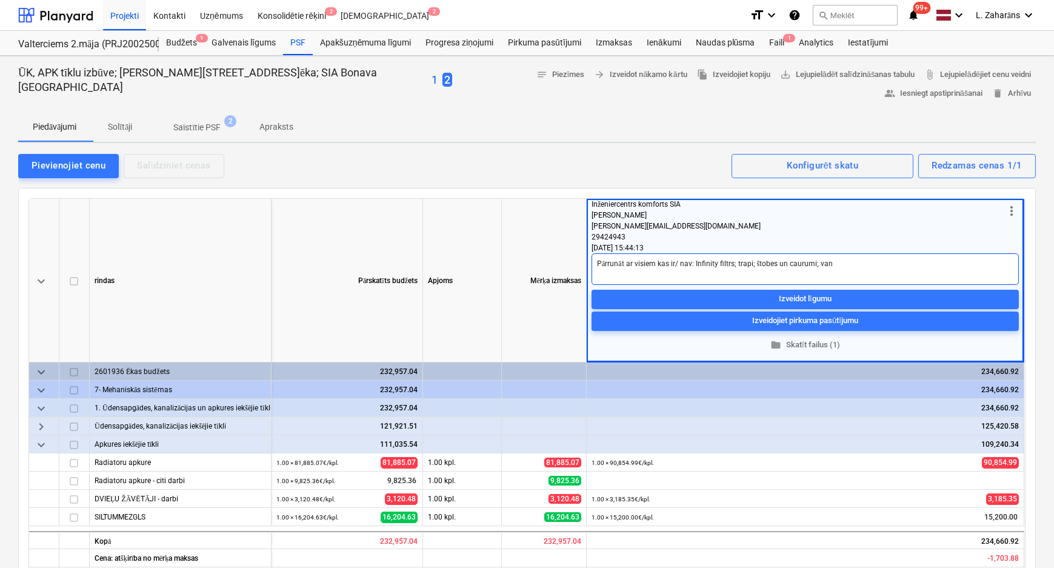
type textarea "Pārrunāt ar visiem kas ir/ nav: Infinity filtrs; trapi; štobes un caurumi; vann"
type textarea "x"
type textarea "Pārrunāt ar visiem kas ir/ nav: Infinity filtrs; trapi; štobes un caurumi; vannu"
type textarea "x"
type textarea "Pārrunāt ar visiem kas ir/ nav: Infinity filtrs; trapi; štobes un caurumi; vannu"
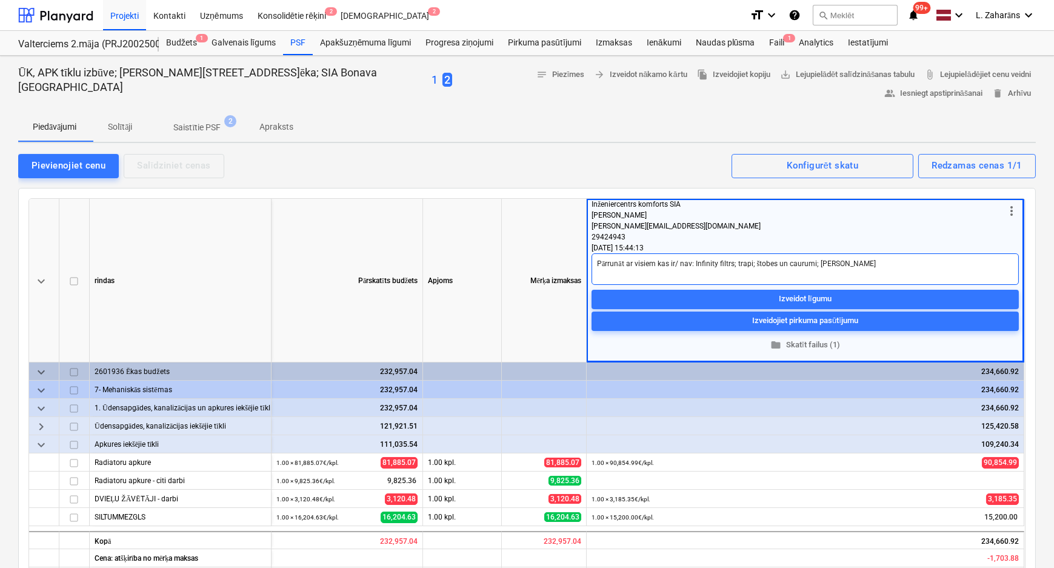
type textarea "x"
type textarea "Pārrunāt ar visiem kas ir/ nav: Infinity filtrs; trapi; štobes un caurumi; vann…"
type textarea "x"
type textarea "Pārrunāt ar visiem kas ir/ nav: Infinity filtrs; trapi; štobes un caurumi; vann…"
type textarea "x"
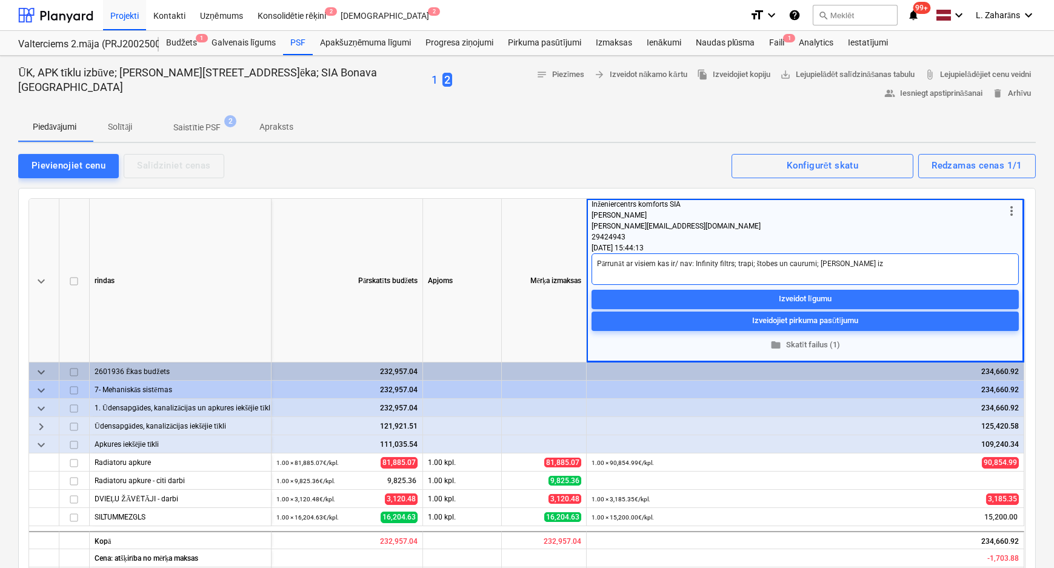
type textarea "Pārrunāt ar visiem kas ir/ nav: Infinity filtrs; trapi; štobes un caurumi; vann…"
type textarea "x"
type textarea "Pārrunāt ar visiem kas ir/ nav: Infinity filtrs; trapi; štobes un caurumi; vann…"
type textarea "x"
type textarea "Pārrunāt ar visiem kas ir/ nav: Infinity filtrs; trapi; štobes un caurumi; vann…"
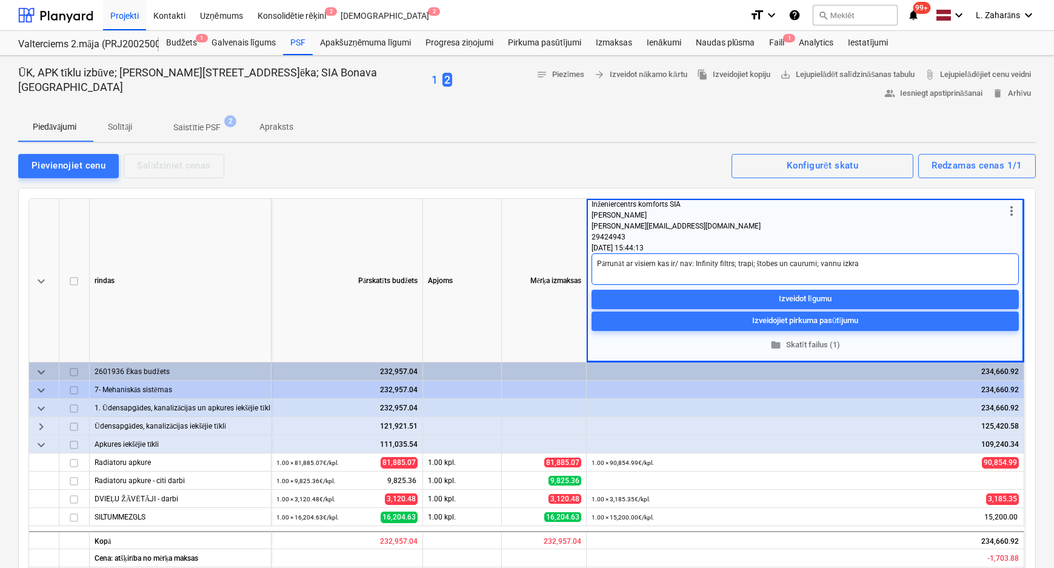
type textarea "x"
type textarea "Pārrunāt ar visiem kas ir/ nav: Infinity filtrs; trapi; štobes un caurumi; vann…"
type textarea "x"
type textarea "Pārrunāt ar visiem kas ir/ nav: Infinity filtrs; trapi; štobes un caurumi; vann…"
type textarea "x"
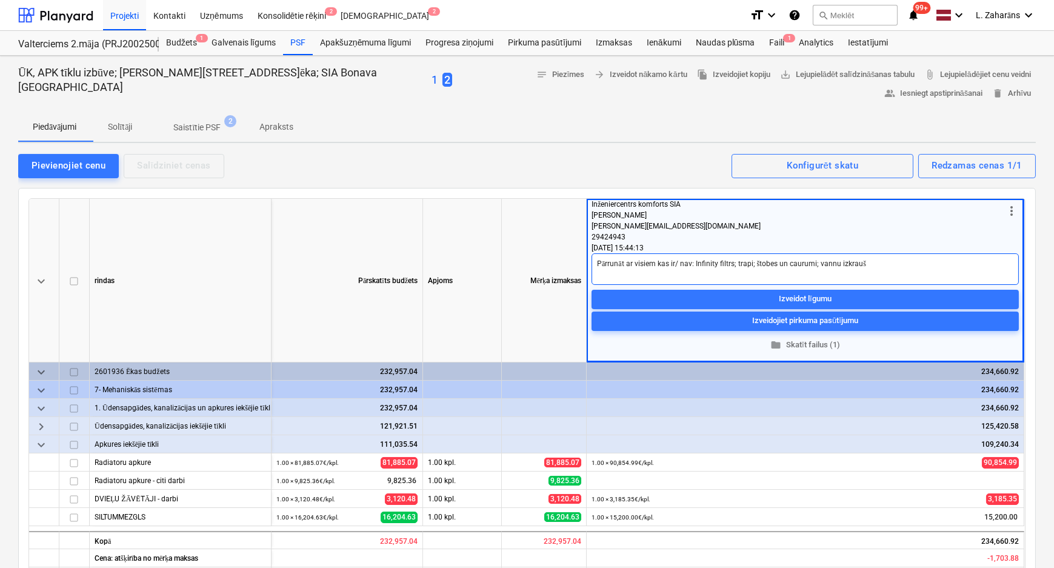
type textarea "Pārrunāt ar visiem kas ir/ nav: Infinity filtrs; trapi; štobes un caurumi; vann…"
type textarea "x"
type textarea "Pārrunāt ar visiem kas ir/ nav: Infinity filtrs; trapi; štobes un caurumi; vann…"
type textarea "x"
type textarea "Pārrunāt ar visiem kas ir/ nav: Infinity filtrs; trapi; štobes un caurumi; vann…"
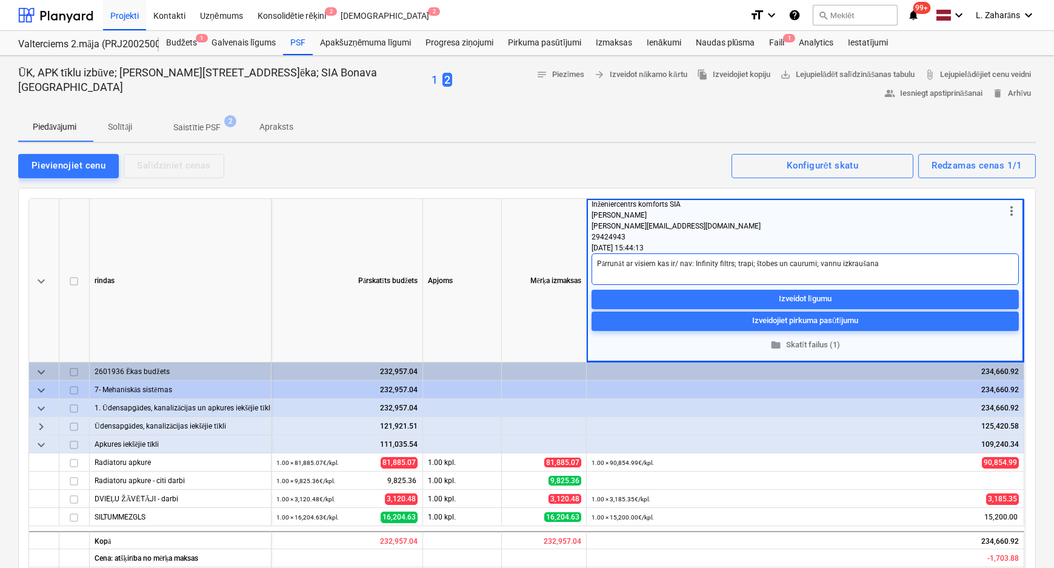
type textarea "x"
type textarea "Pārrunāt ar visiem kas ir/ nav: Infinity filtrs; trapi; štobes un caurumi; vann…"
type textarea "x"
type textarea "Pārrunāt ar visiem kas ir/ nav: Infinity filtrs; trapi; štobes un caurumi; vann…"
type textarea "x"
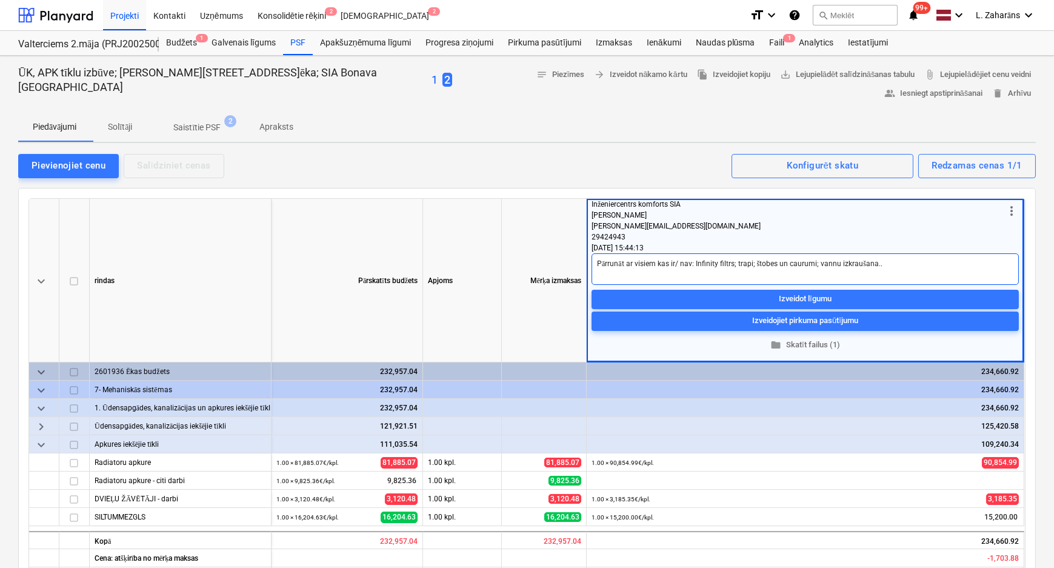
type textarea "Pārrunāt ar visiem kas ir/ nav: Infinity filtrs; trapi; štobes un caurumi; vann…"
type textarea "x"
type textarea "Pārrunāt ar visiem kas ir/ nav: Infinity filtrs; trapi; štobes un caurumi; vann…"
type textarea "x"
type textarea "Pārrunāt ar visiem kas ir/ nav: Infinity filtrs; trapi; štobes un caurumi; vann…"
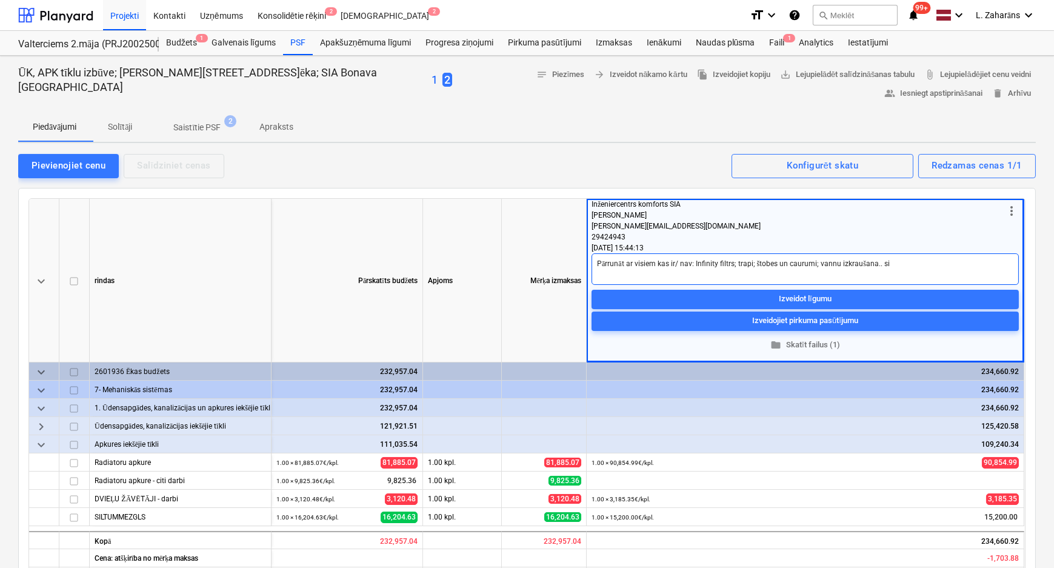
type textarea "x"
type textarea "Pārrunāt ar visiem kas ir/ nav: Infinity filtrs; trapi; štobes un caurumi; vann…"
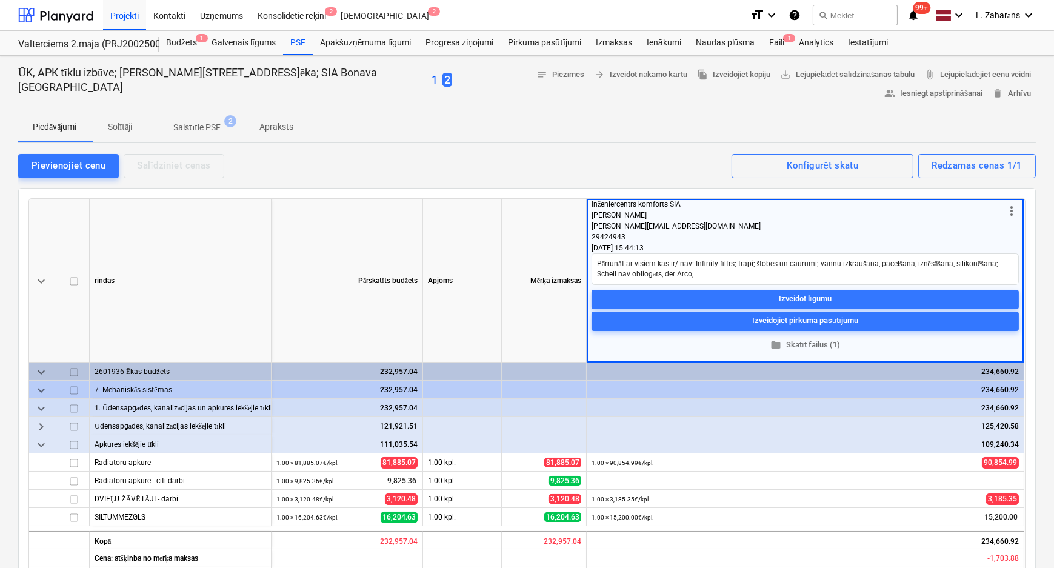
click at [526, 261] on div "Mērķa izmaksas" at bounding box center [544, 281] width 85 height 164
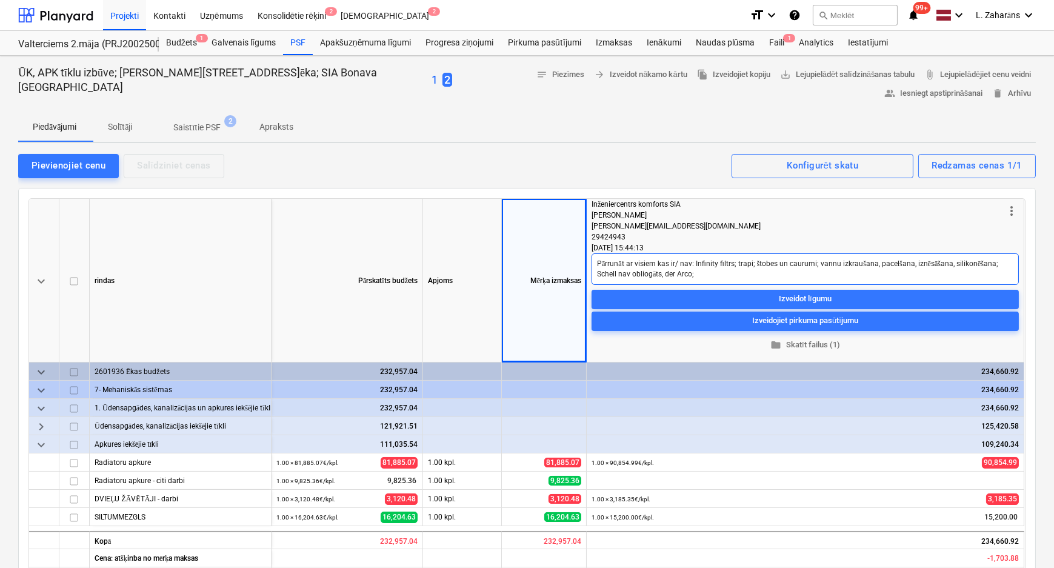
click at [649, 268] on textarea "Pārrunāt ar visiem kas ir/ nav: Infinity filtrs; trapi; štobes un caurumi; vann…" at bounding box center [805, 269] width 427 height 32
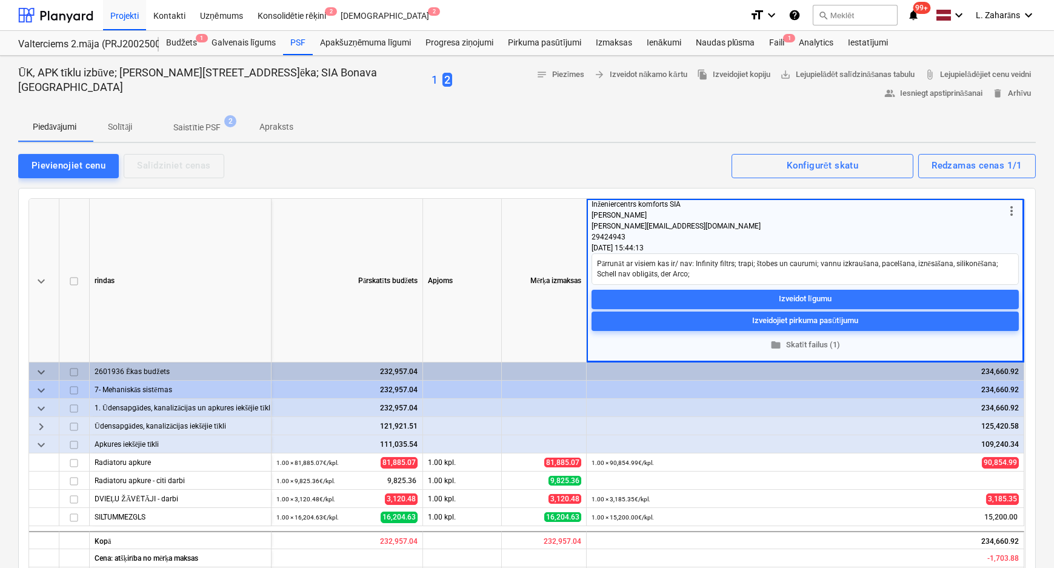
click at [556, 243] on div "Mērķa izmaksas" at bounding box center [544, 281] width 85 height 164
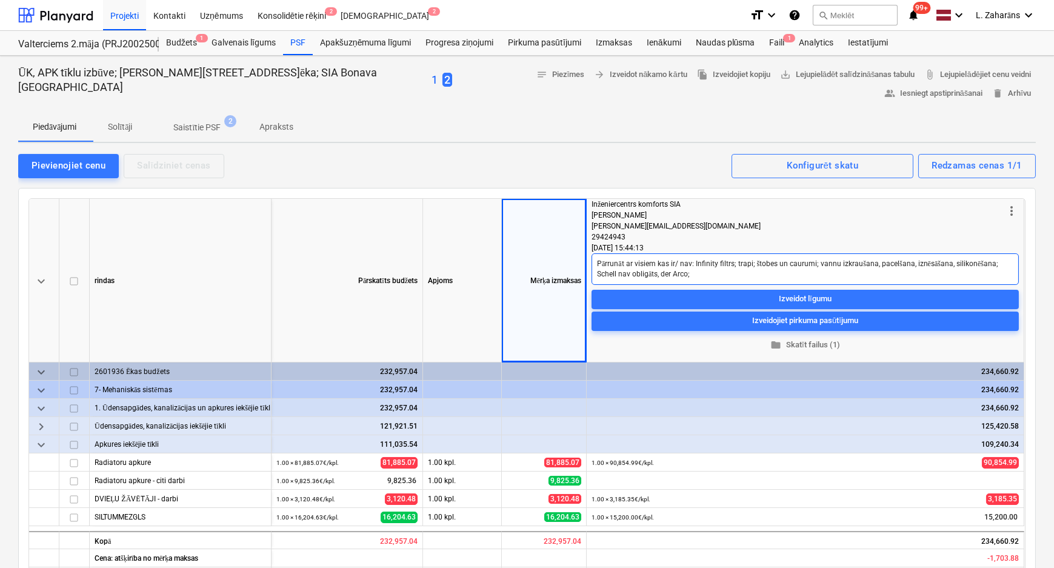
click at [818, 260] on textarea "Pārrunāt ar visiem kas ir/ nav: Infinity filtrs; trapi; štobes un caurumi; vann…" at bounding box center [805, 269] width 427 height 32
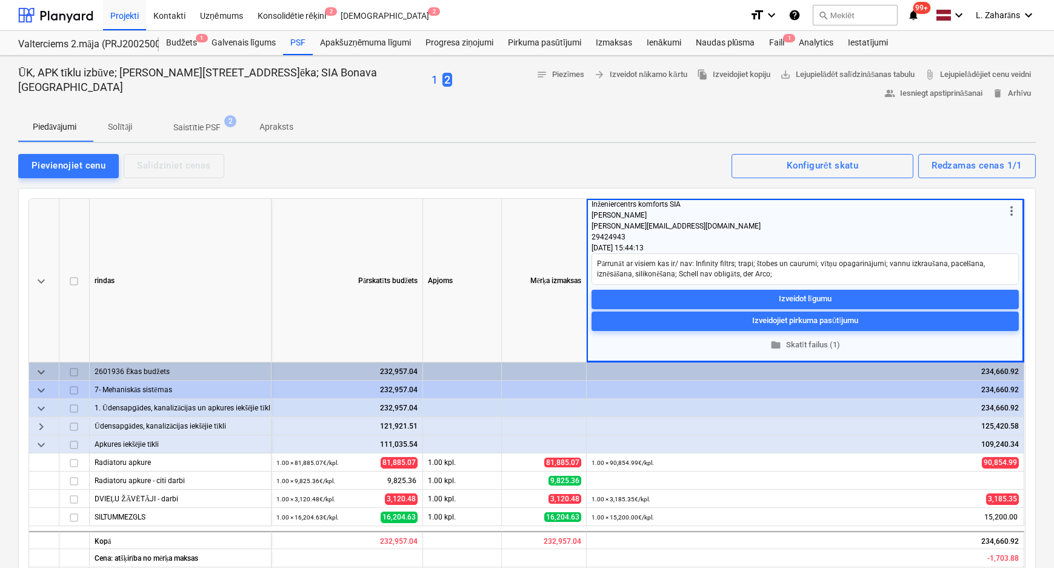
click at [320, 315] on div "Pārskatīts budžets" at bounding box center [348, 281] width 152 height 164
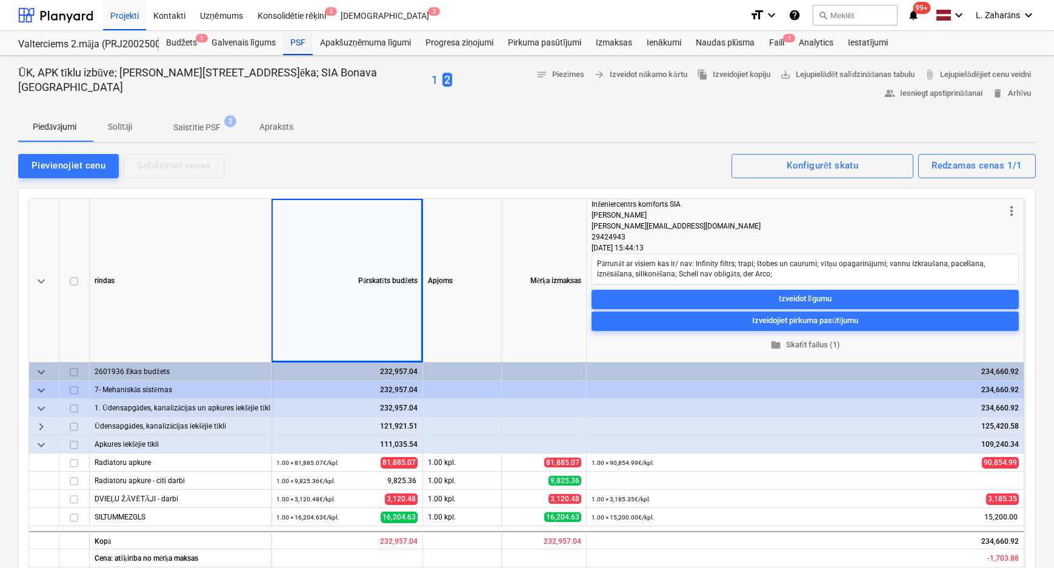
drag, startPoint x: 295, startPoint y: 42, endPoint x: 291, endPoint y: 49, distance: 7.1
click at [295, 42] on div "PSF" at bounding box center [298, 43] width 30 height 24
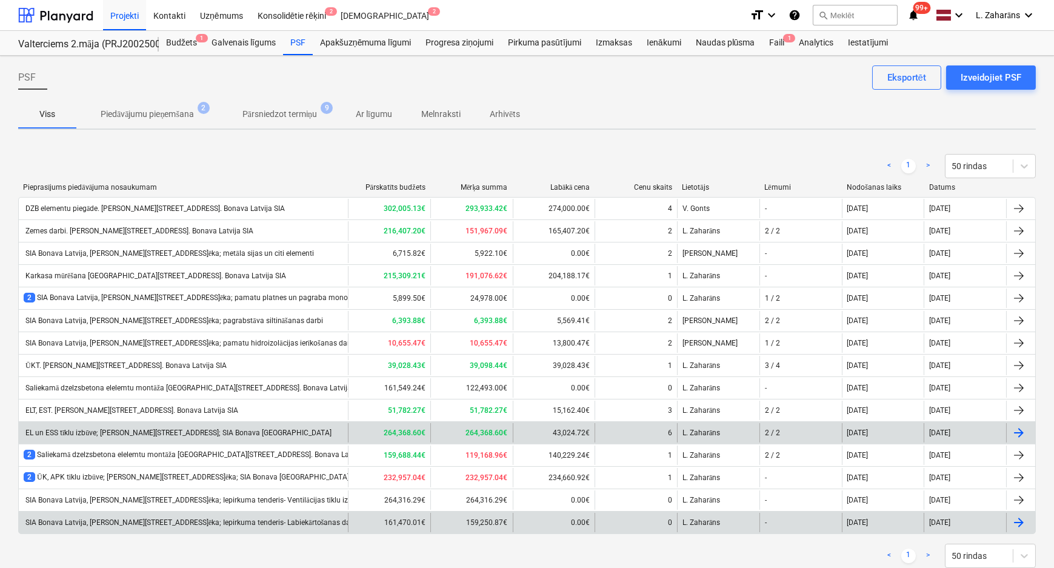
click at [310, 515] on div "SIA Bonava Latvija, Ēvalda Valtera iela 44, 2.ēka; Iepirkuma tenderis- Labiekār…" at bounding box center [183, 522] width 329 height 19
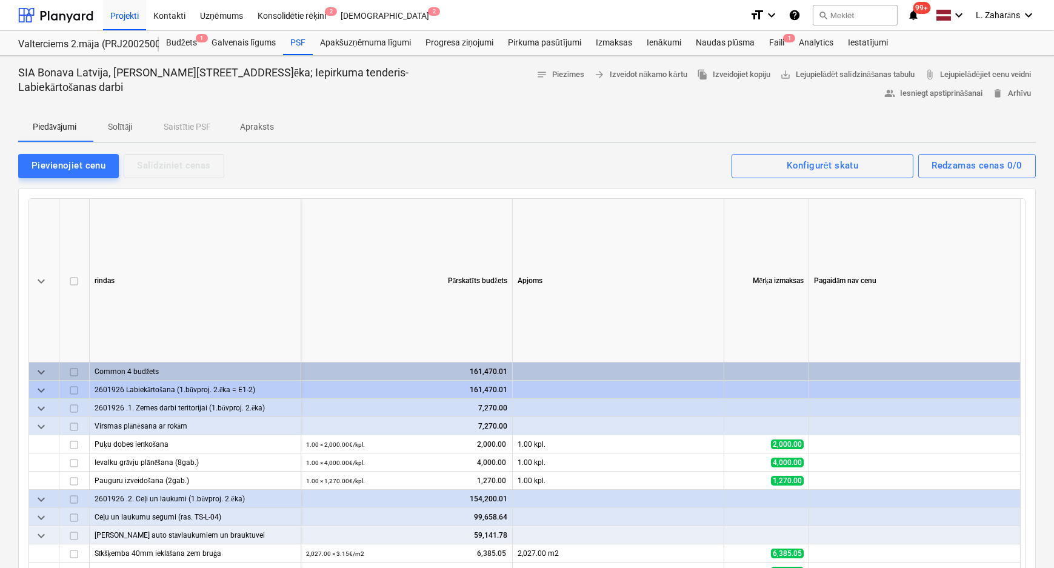
click at [129, 126] on p "Solītāji" at bounding box center [119, 127] width 29 height 13
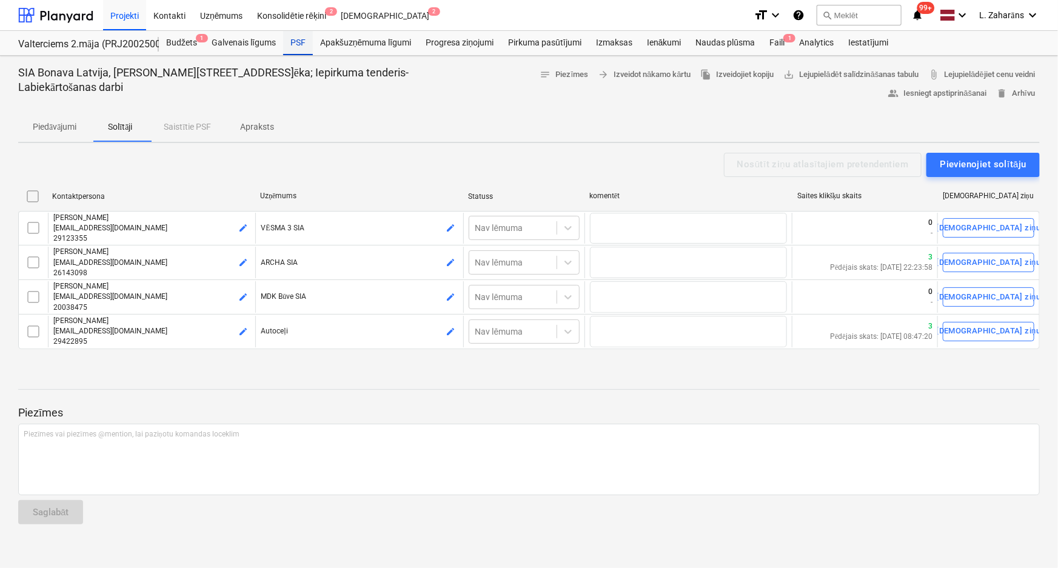
drag, startPoint x: 298, startPoint y: 45, endPoint x: 290, endPoint y: 53, distance: 11.1
click at [298, 45] on div "PSF" at bounding box center [298, 43] width 30 height 24
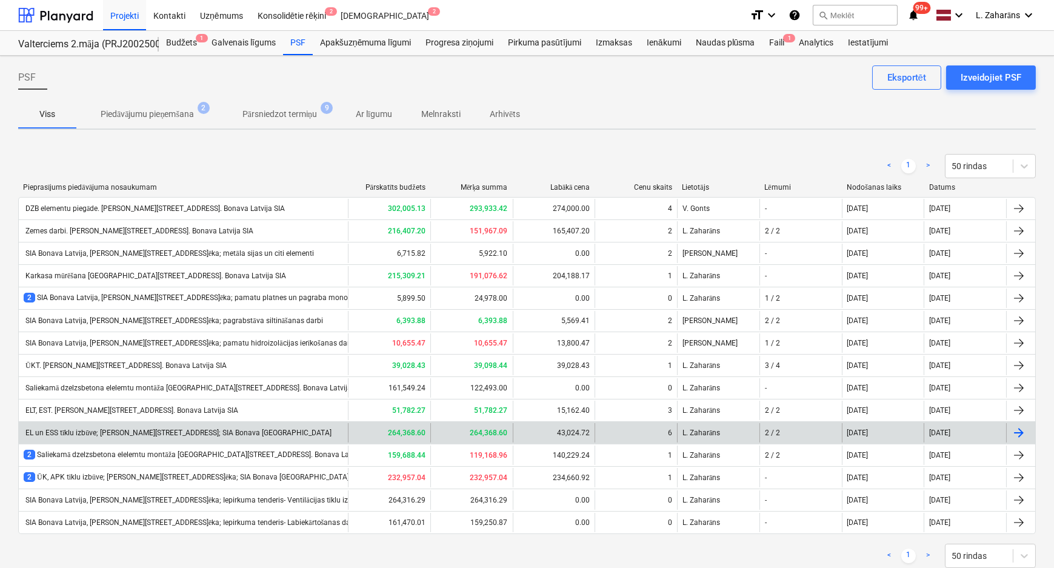
click at [127, 432] on div "EL un ESS tīklu izbūve; Ēvalda Valtera iela 44, 2.ēka; SIA Bonava Latvija" at bounding box center [178, 433] width 308 height 9
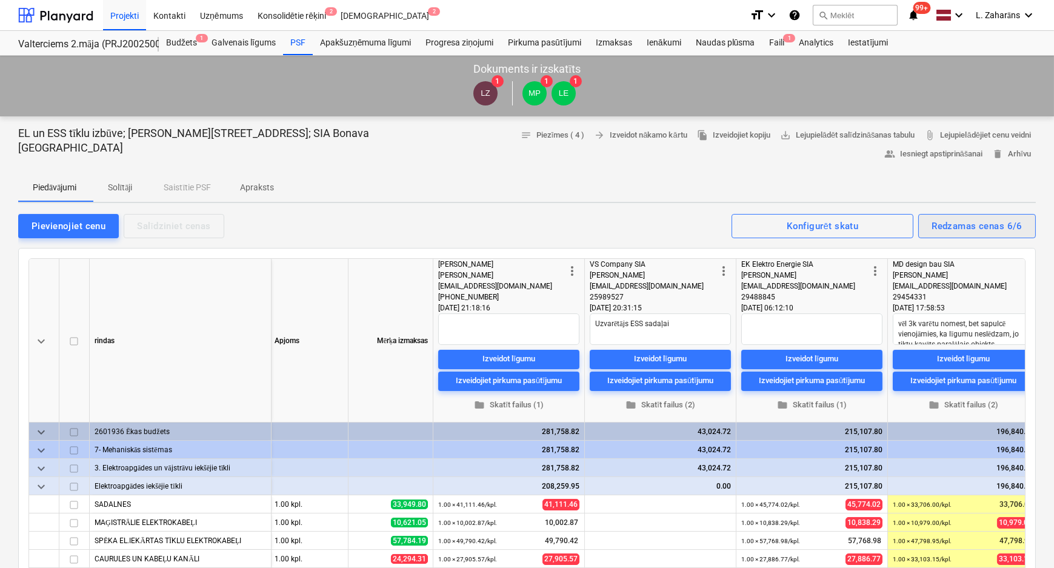
click at [974, 223] on div "Redzamas cenas 6/6" at bounding box center [977, 226] width 91 height 16
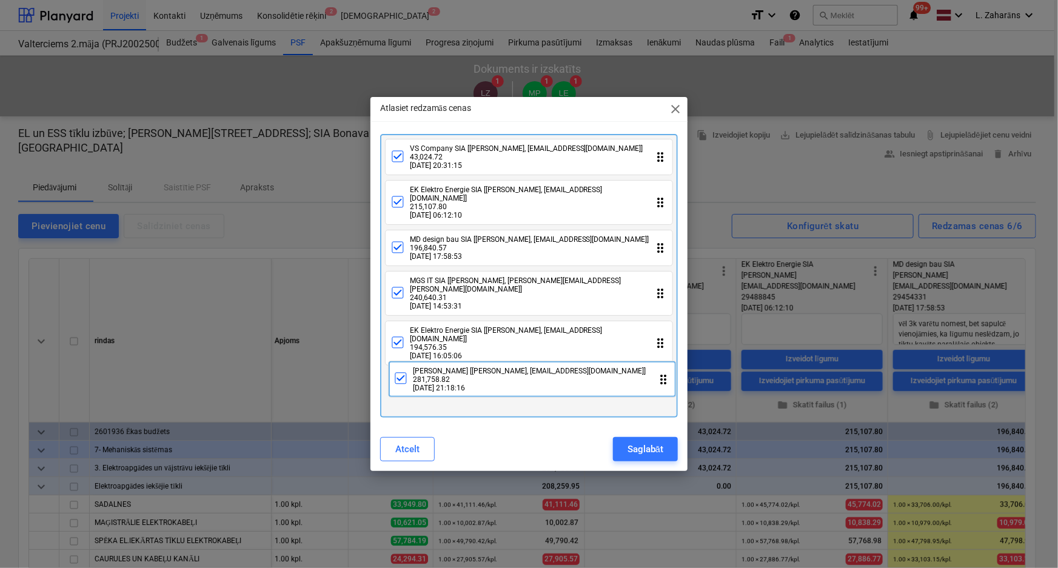
drag, startPoint x: 444, startPoint y: 169, endPoint x: 447, endPoint y: 386, distance: 217.1
click at [447, 386] on div "MEL SIA [Māris Hartmanis, info@siamel.lv] 281,758.82 23.07.2025 21:18:16 drag_i…" at bounding box center [529, 275] width 298 height 283
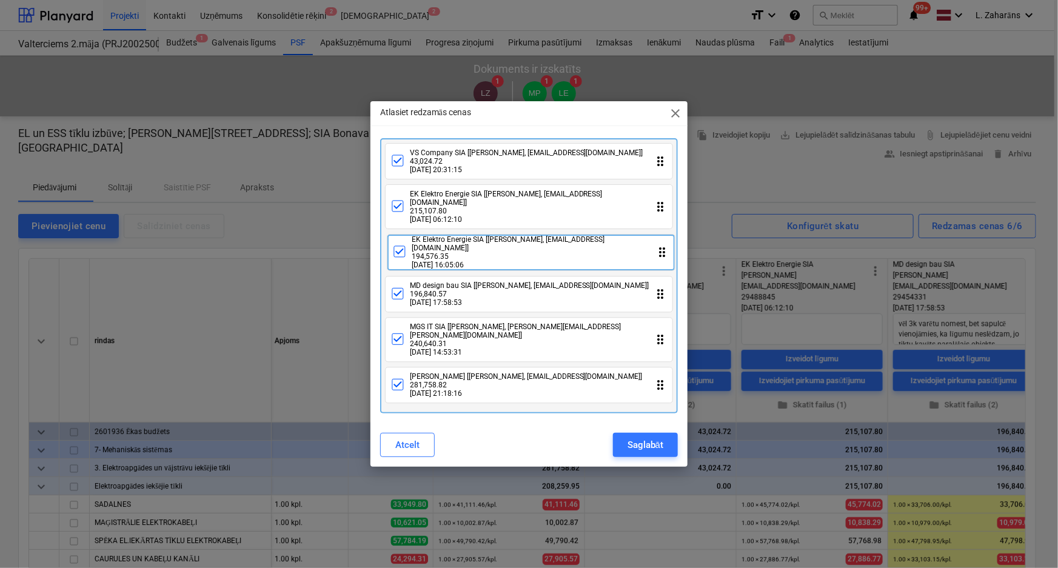
drag, startPoint x: 429, startPoint y: 346, endPoint x: 430, endPoint y: 259, distance: 87.3
click at [430, 259] on div "VS Company SIA [Aleksejs Ivanovs, info@vscompany.lv] 43,024.72 28.07.2025 20:31…" at bounding box center [529, 275] width 298 height 275
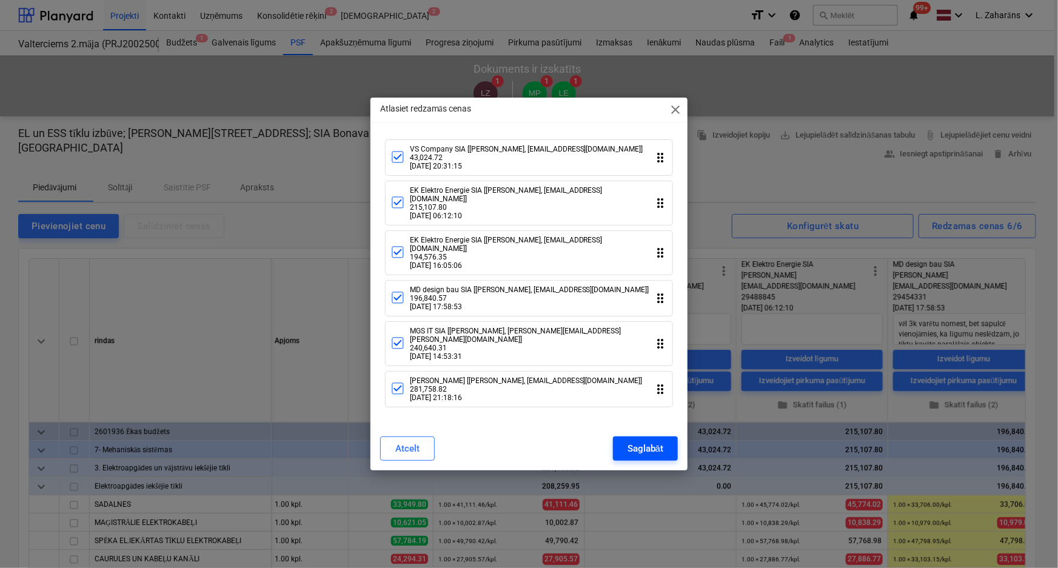
click at [641, 441] on div "Saglabāt" at bounding box center [646, 449] width 36 height 16
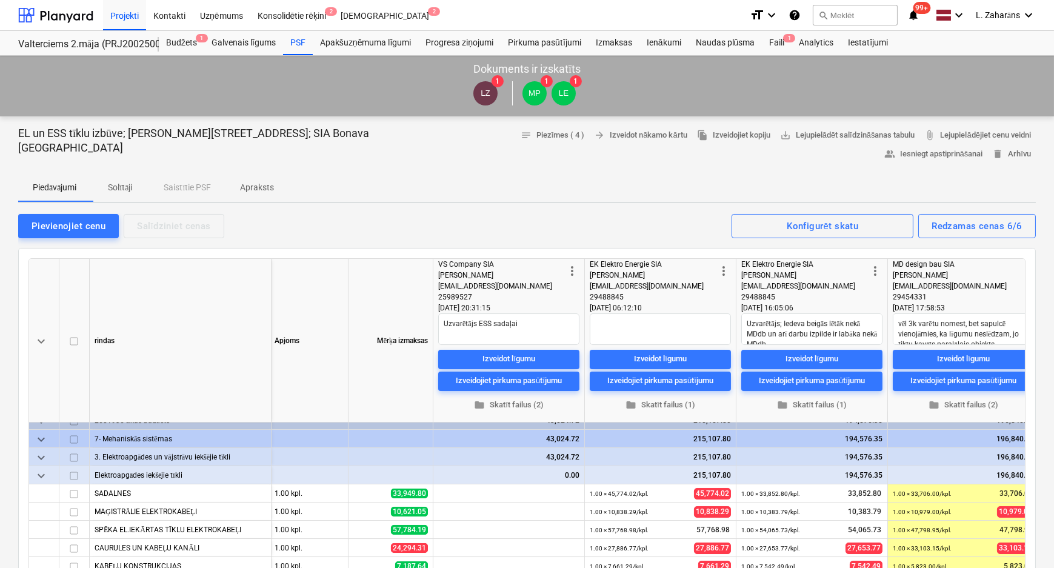
scroll to position [0, 153]
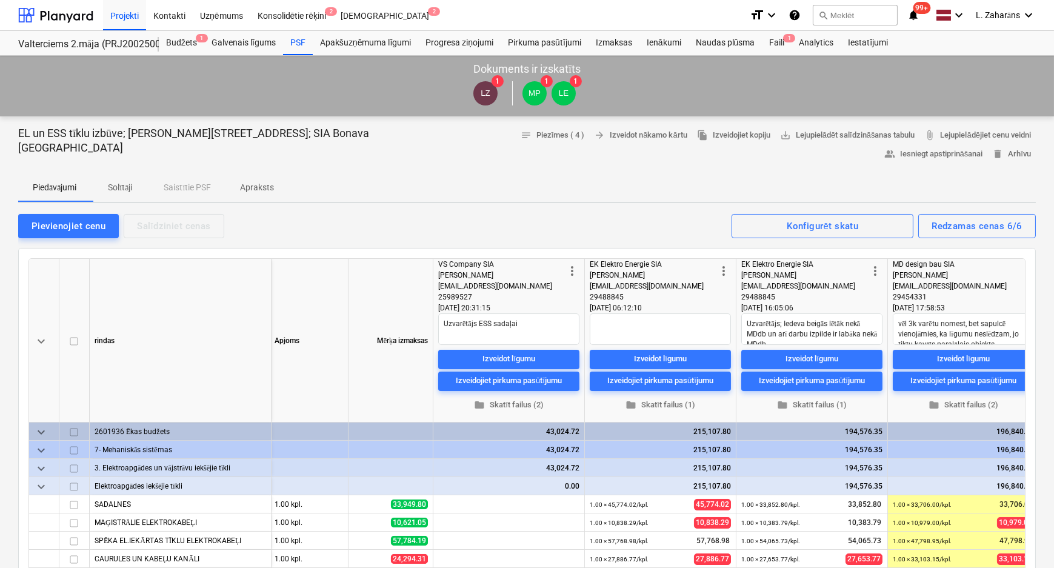
click at [39, 467] on span "keyboard_arrow_down" at bounding box center [41, 468] width 15 height 15
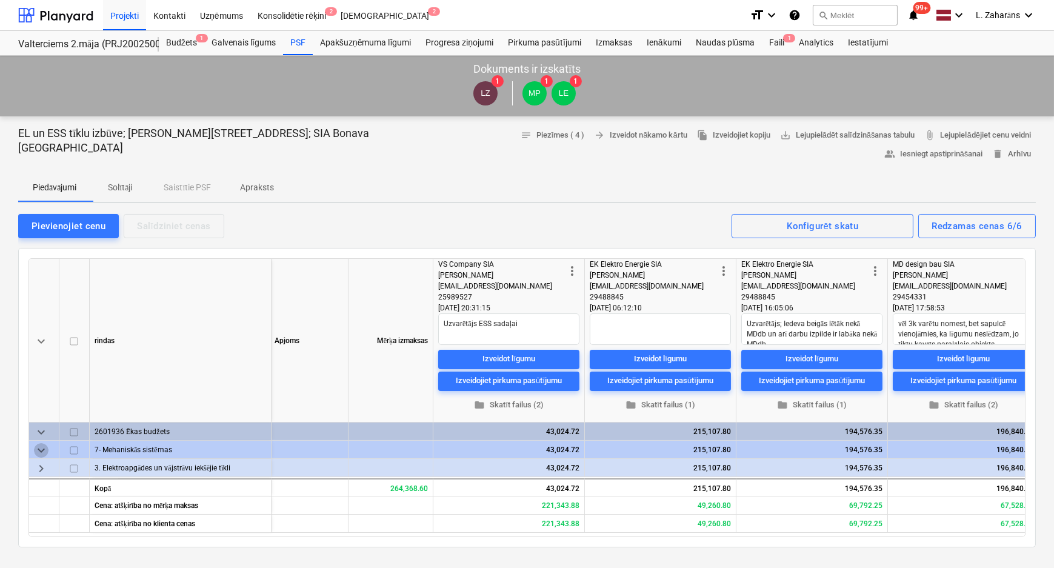
click at [40, 455] on span "keyboard_arrow_down" at bounding box center [41, 450] width 15 height 15
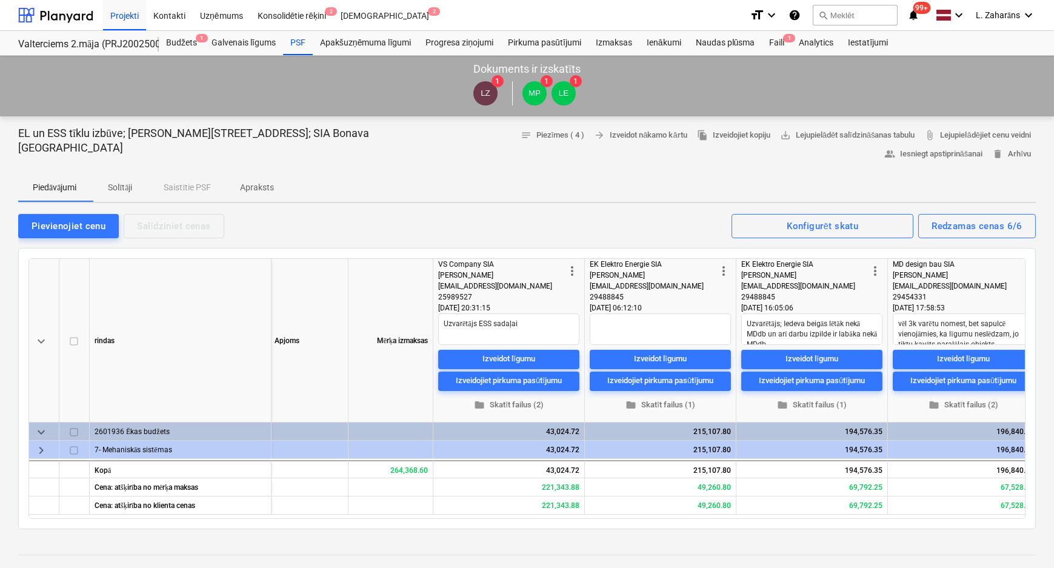
click at [42, 430] on span "keyboard_arrow_down" at bounding box center [41, 432] width 15 height 15
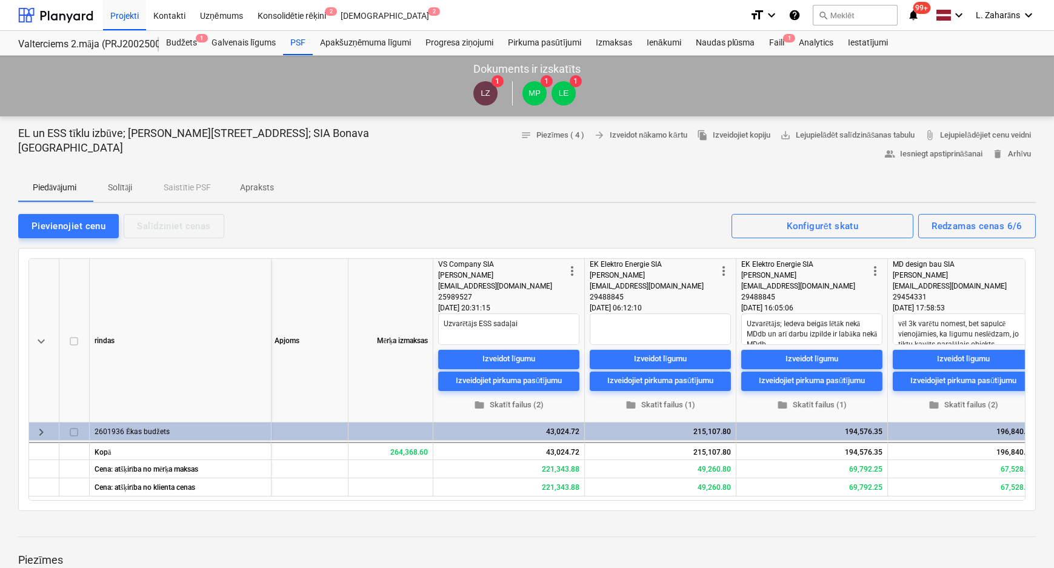
click at [42, 430] on span "keyboard_arrow_right" at bounding box center [41, 432] width 15 height 15
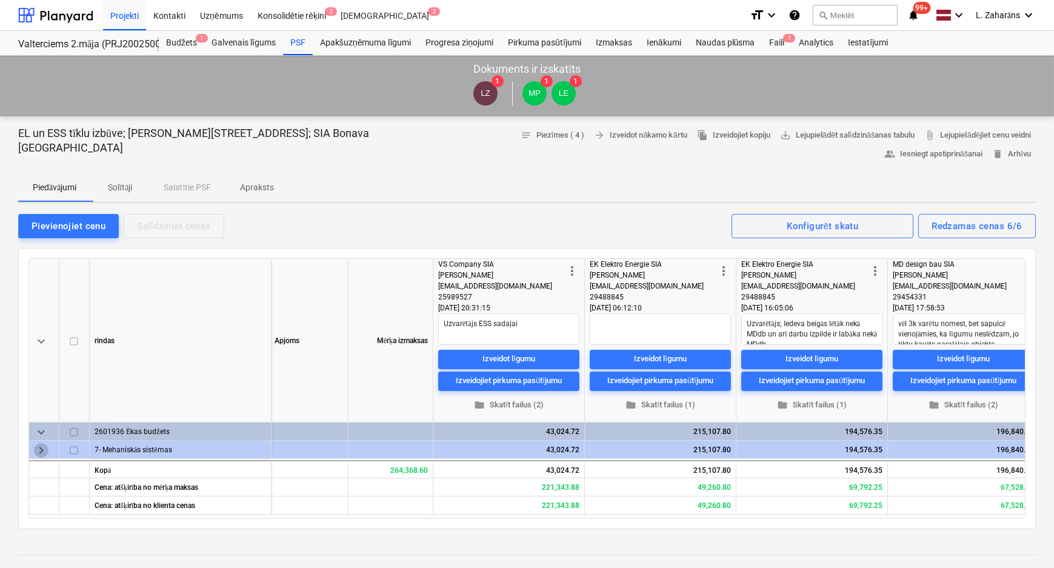
click at [43, 449] on span "keyboard_arrow_right" at bounding box center [41, 450] width 15 height 15
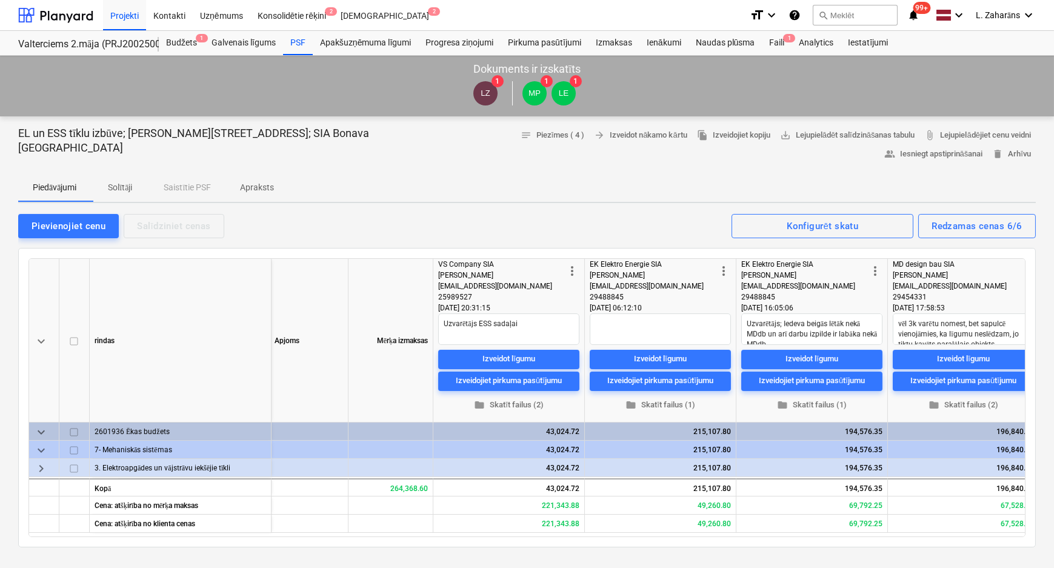
click at [45, 466] on span "keyboard_arrow_right" at bounding box center [41, 468] width 15 height 15
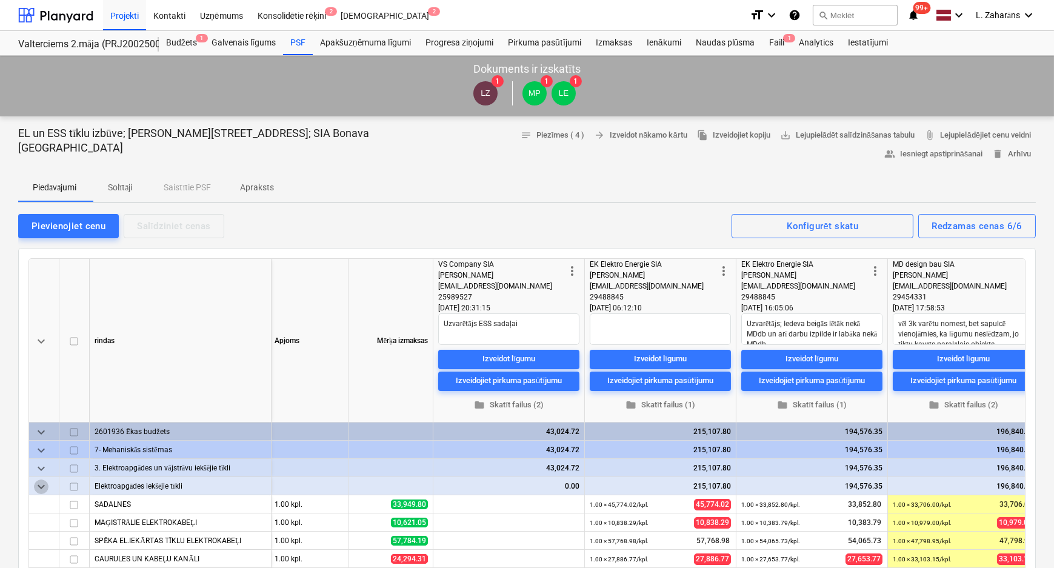
click at [44, 488] on span "keyboard_arrow_down" at bounding box center [41, 487] width 15 height 15
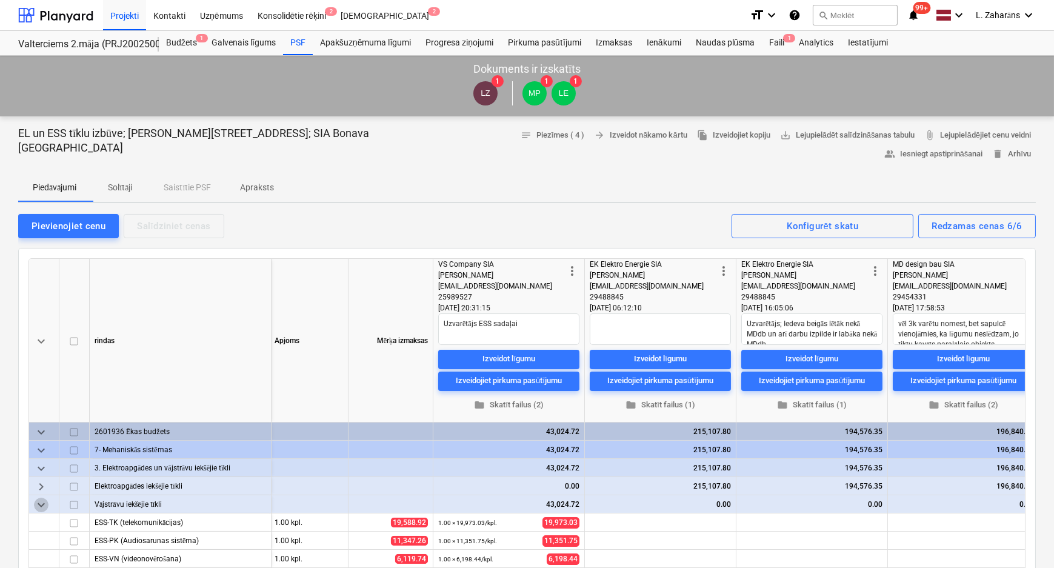
click at [42, 502] on span "keyboard_arrow_down" at bounding box center [41, 505] width 15 height 15
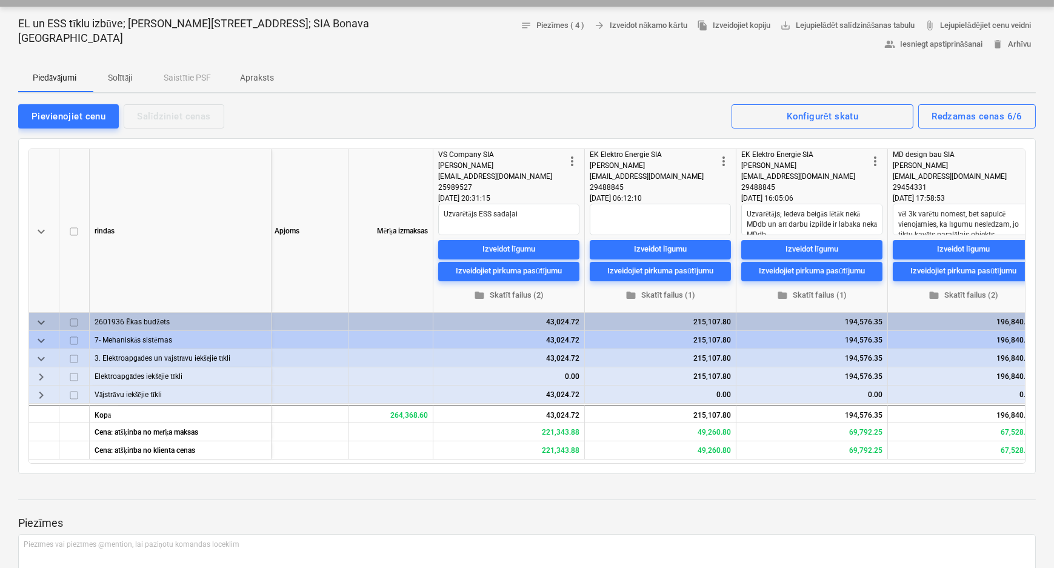
scroll to position [165, 0]
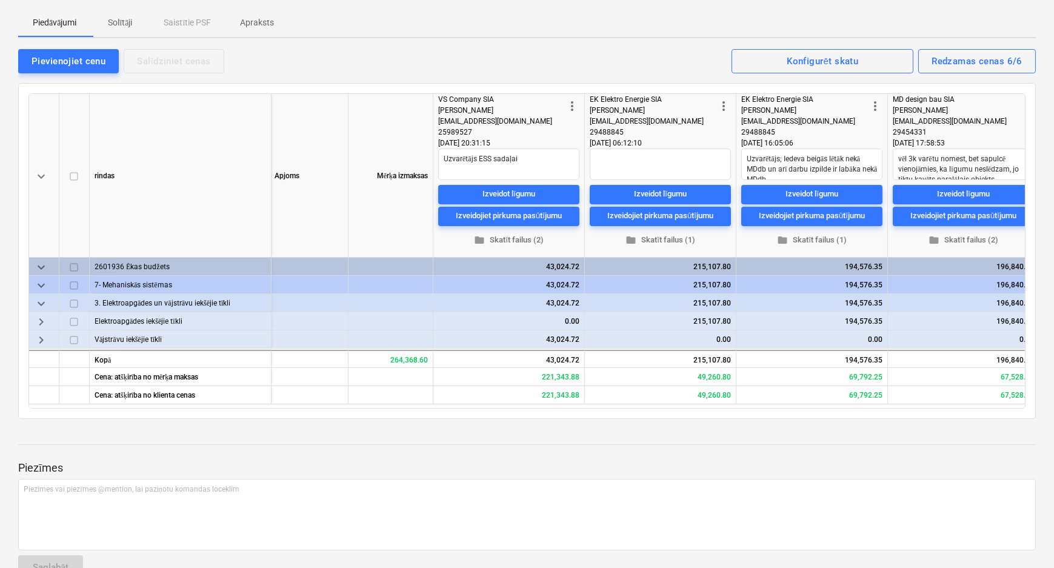
click at [42, 336] on span "keyboard_arrow_right" at bounding box center [41, 340] width 15 height 15
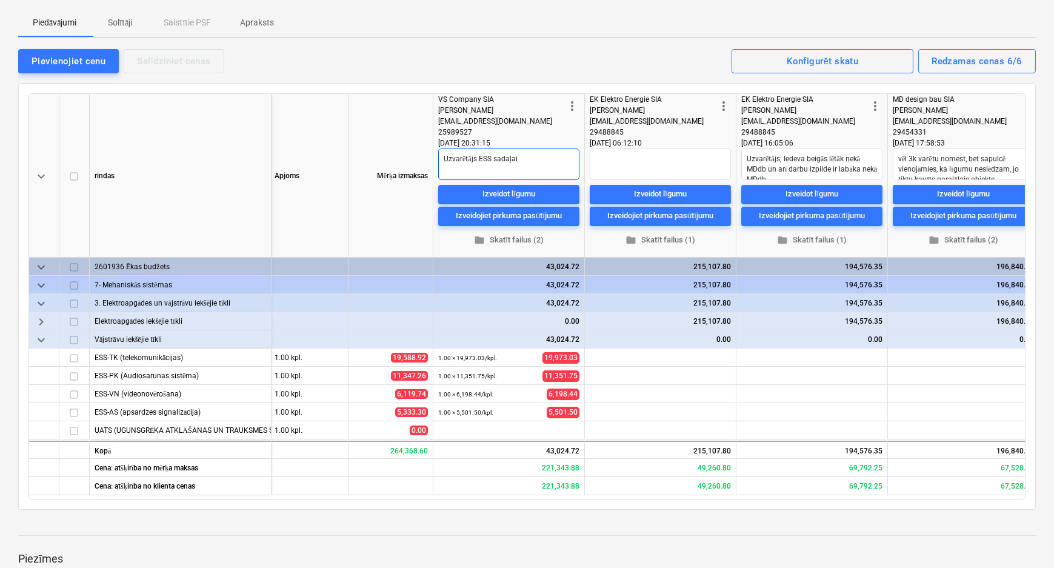
click at [527, 158] on textarea "Uzvarētājs ESS sadaļai" at bounding box center [508, 165] width 141 height 32
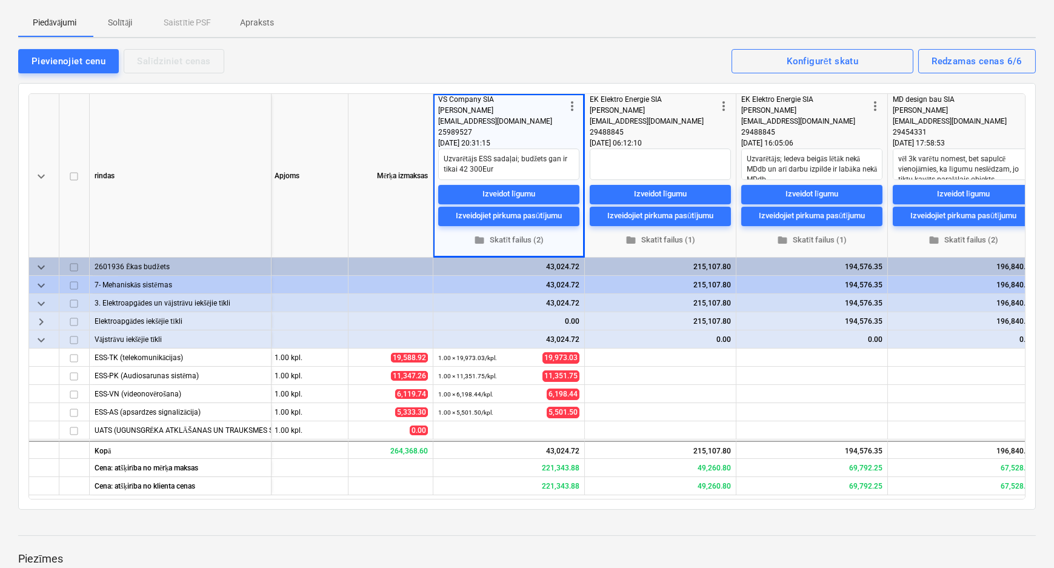
click at [544, 121] on div "info@vscompany.lv" at bounding box center [501, 121] width 127 height 11
click at [389, 136] on div "Mērķa izmaksas" at bounding box center [391, 176] width 85 height 164
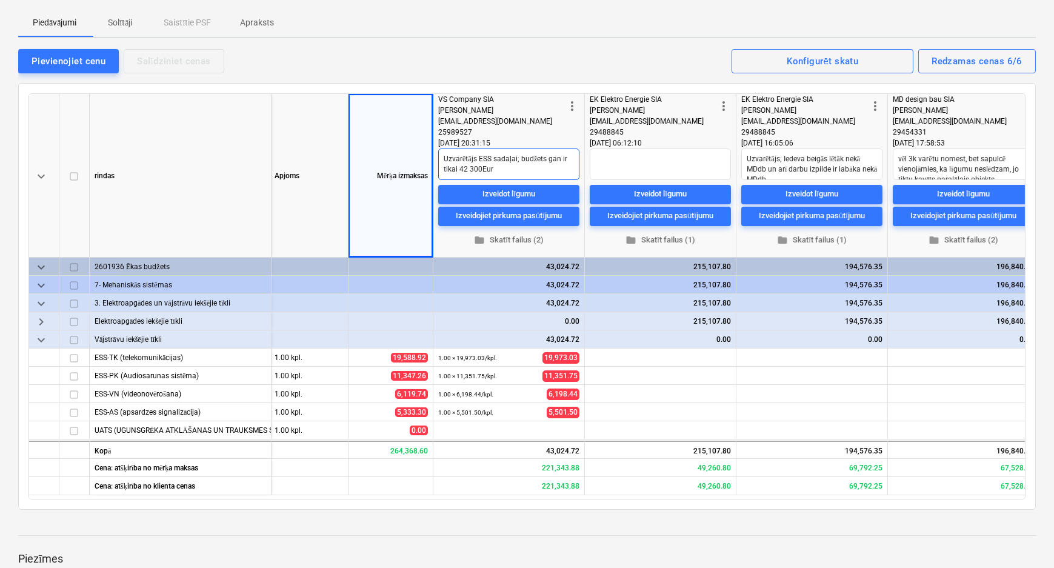
click at [448, 162] on textarea "Uzvarētājs ESS sadaļai; budžets gan ir tikai 42 300Eur" at bounding box center [508, 165] width 141 height 32
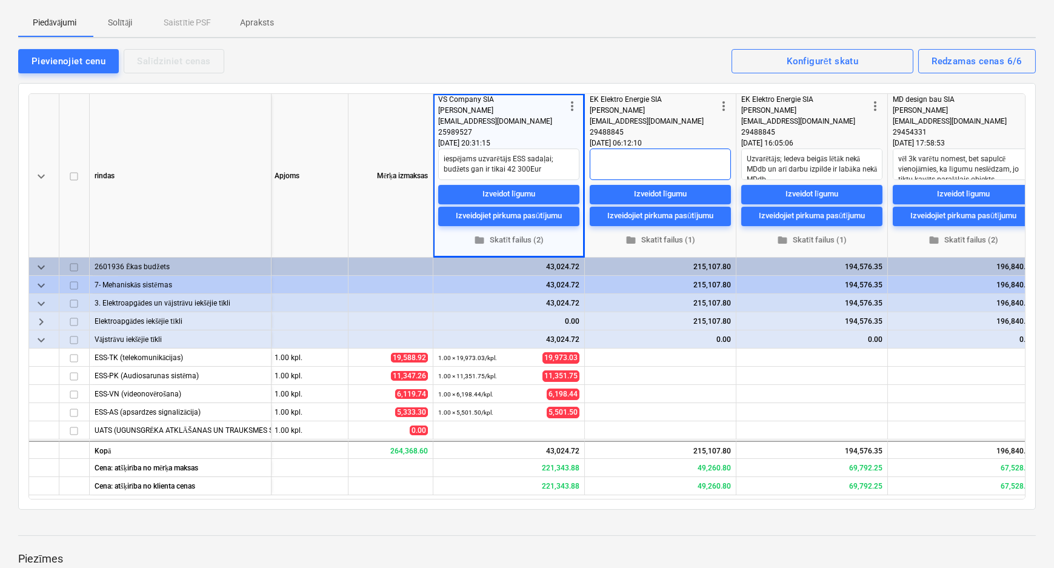
click at [616, 166] on textarea at bounding box center [660, 165] width 141 height 32
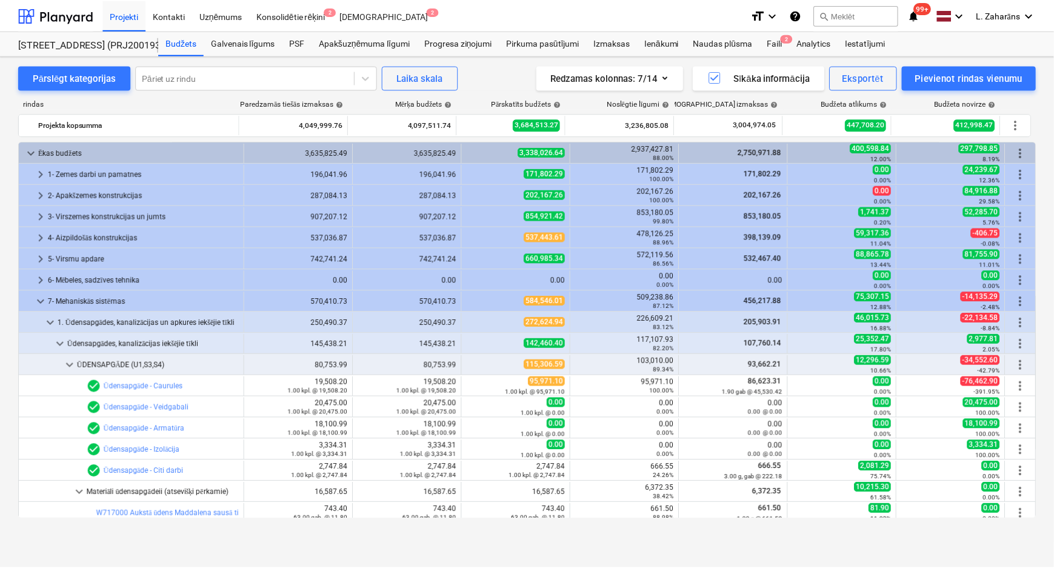
scroll to position [330, 0]
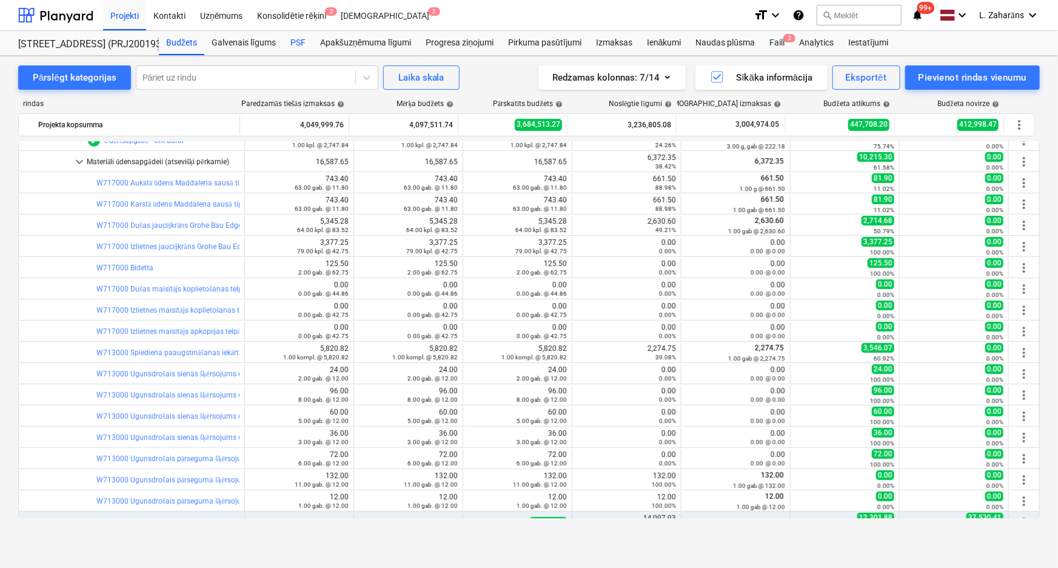
click at [302, 39] on div "PSF" at bounding box center [298, 43] width 30 height 24
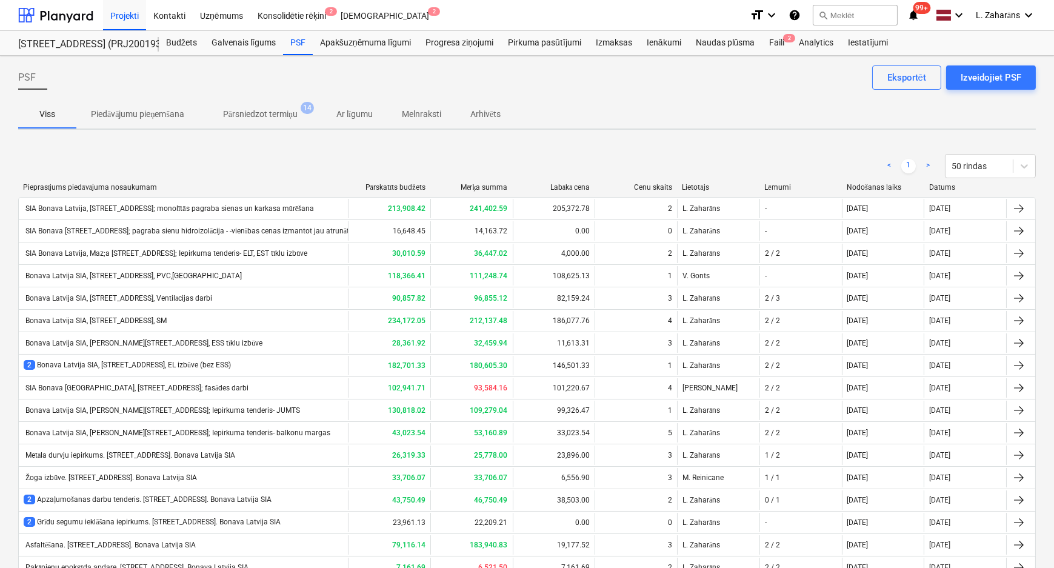
click at [836, 410] on div "2 / 2" at bounding box center [801, 410] width 82 height 19
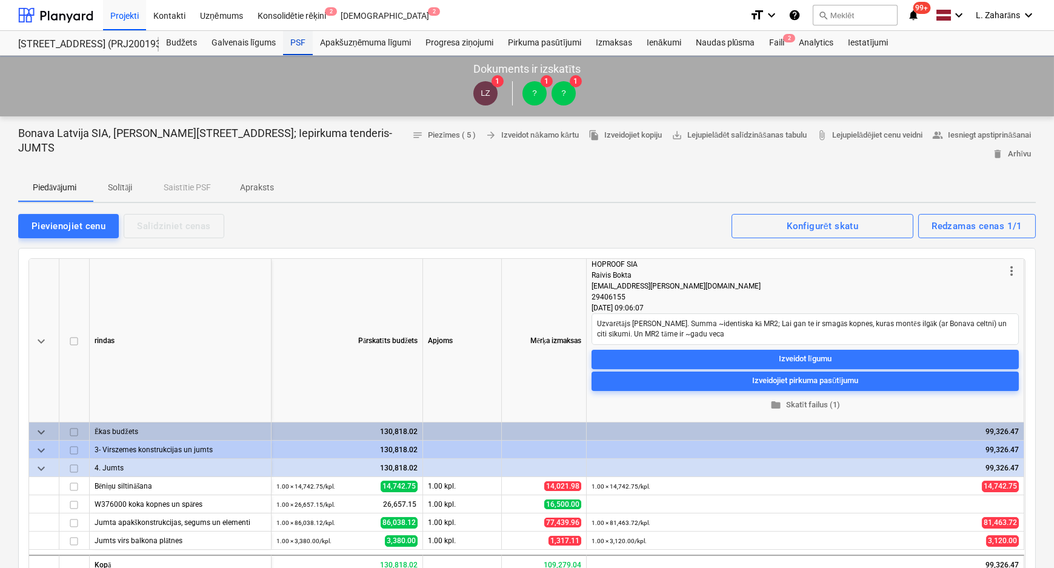
type textarea "x"
click at [292, 44] on div "PSF" at bounding box center [298, 43] width 30 height 24
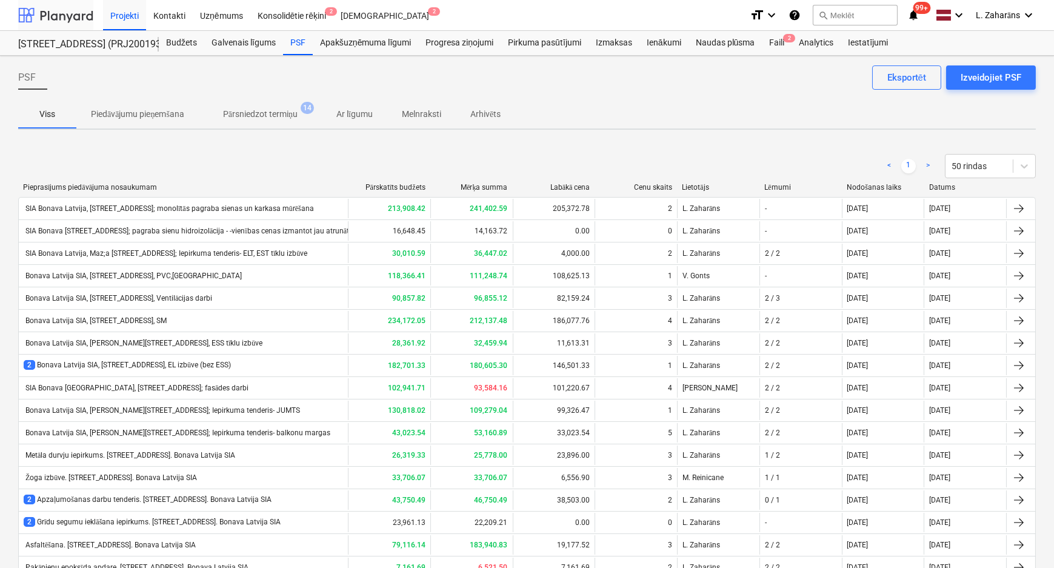
click at [64, 13] on div at bounding box center [55, 15] width 75 height 30
